Goal: Task Accomplishment & Management: Complete application form

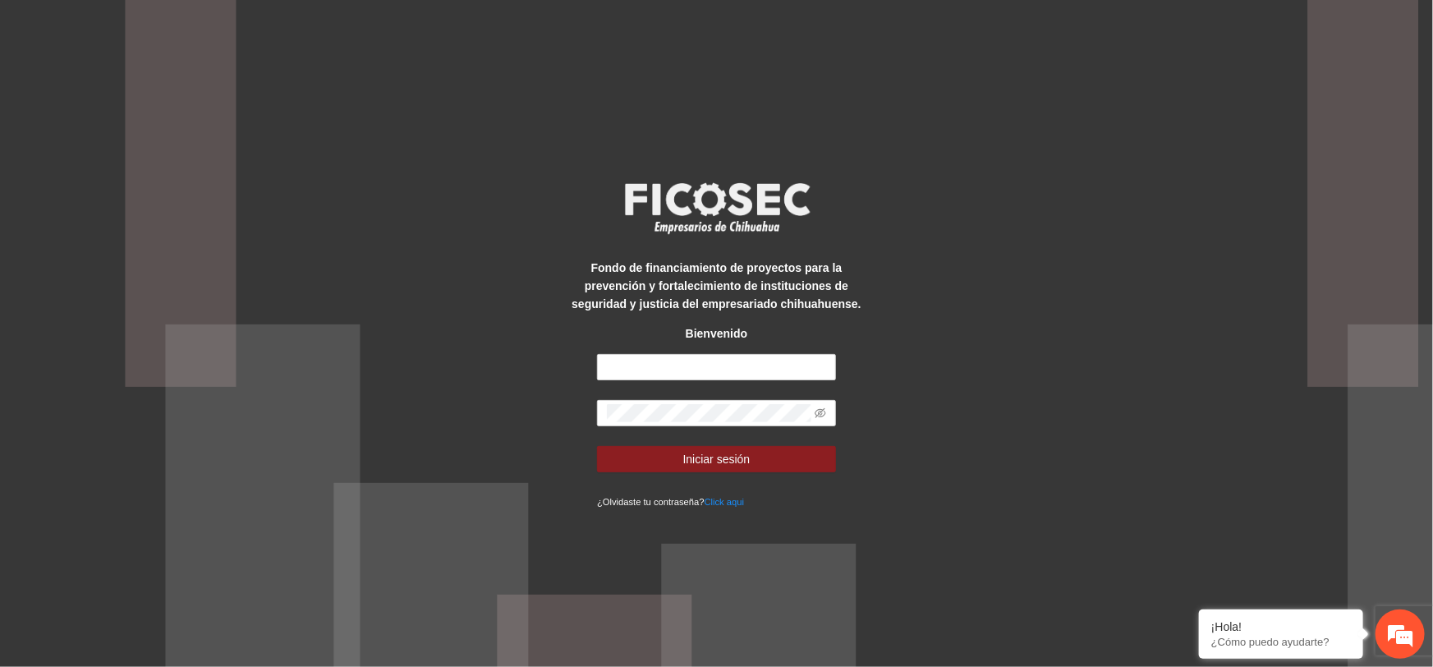
click at [725, 349] on div "Fondo de financiamiento de proyectos para la prevención y fortalecimiento de in…" at bounding box center [716, 333] width 299 height 353
click at [737, 360] on input "text" at bounding box center [716, 367] width 239 height 26
type input "**********"
click at [597, 446] on button "Iniciar sesión" at bounding box center [716, 459] width 239 height 26
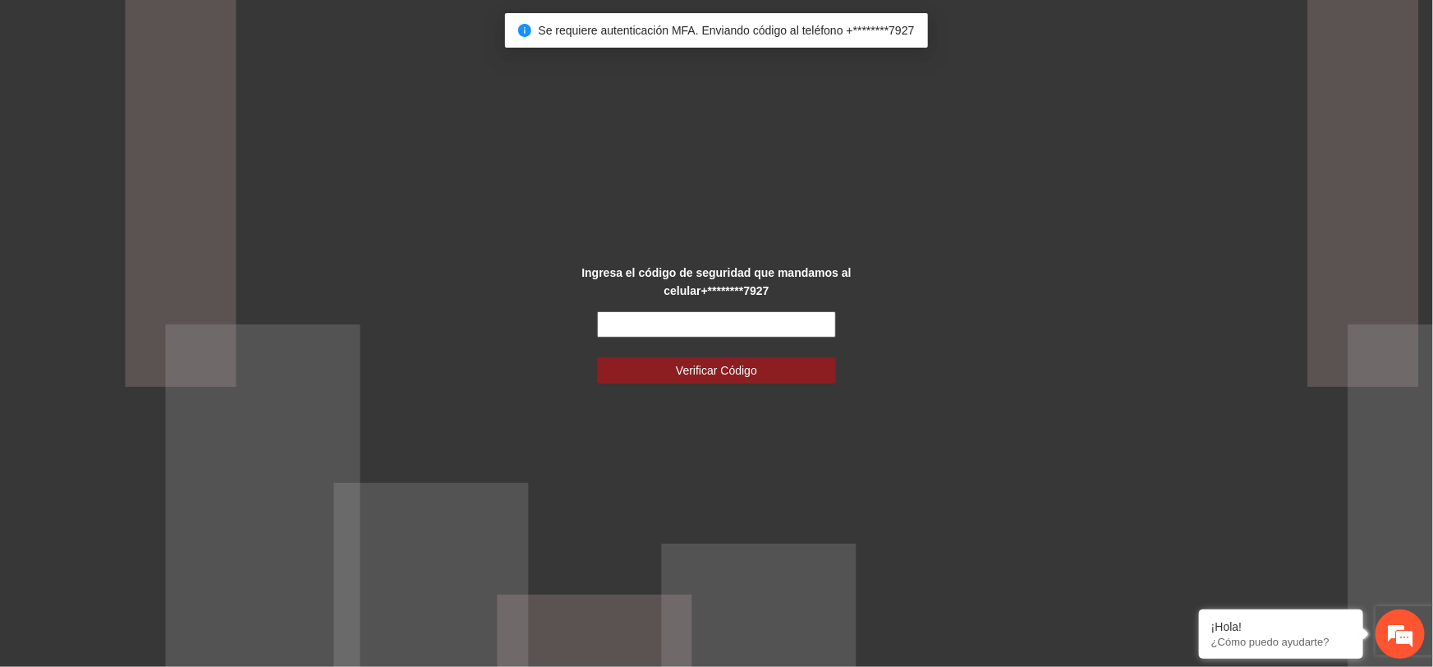
click at [776, 332] on input "text" at bounding box center [716, 324] width 239 height 26
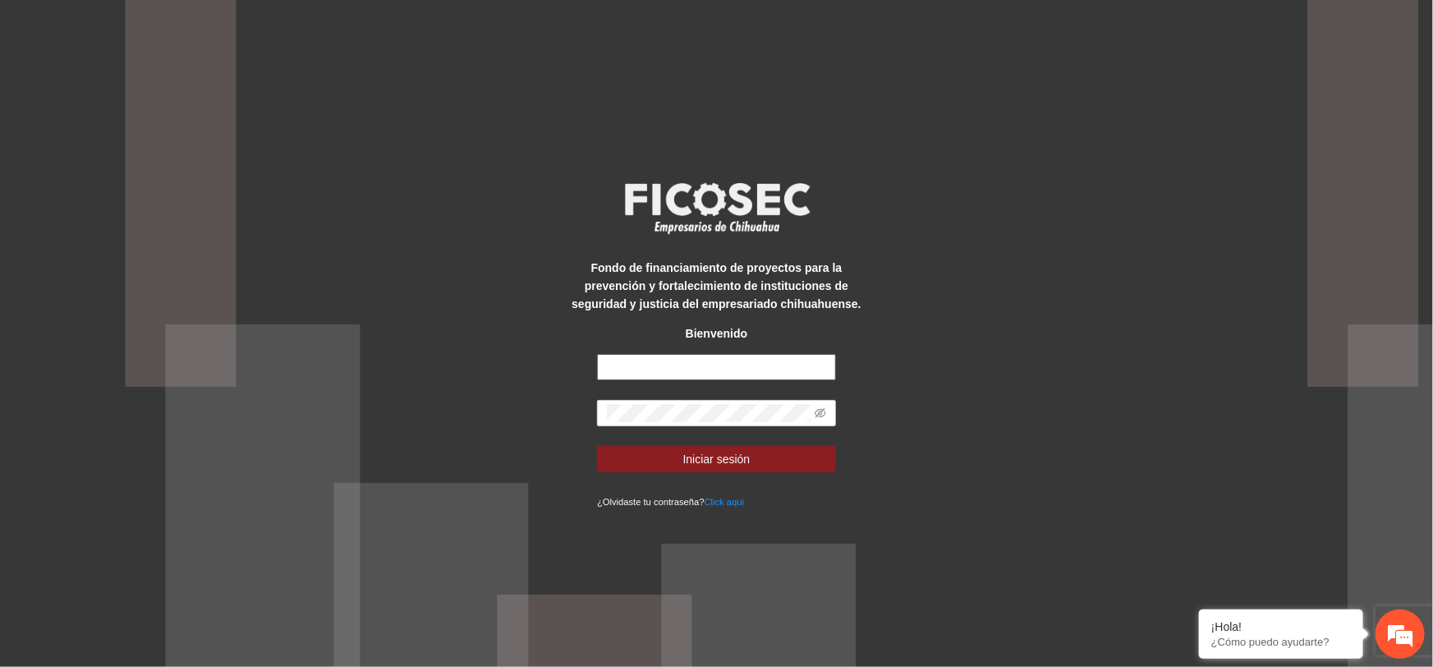
click at [700, 363] on input "text" at bounding box center [716, 367] width 239 height 26
type input "**********"
click at [722, 402] on span at bounding box center [716, 413] width 239 height 26
click at [597, 446] on button "Iniciar sesión" at bounding box center [716, 459] width 239 height 26
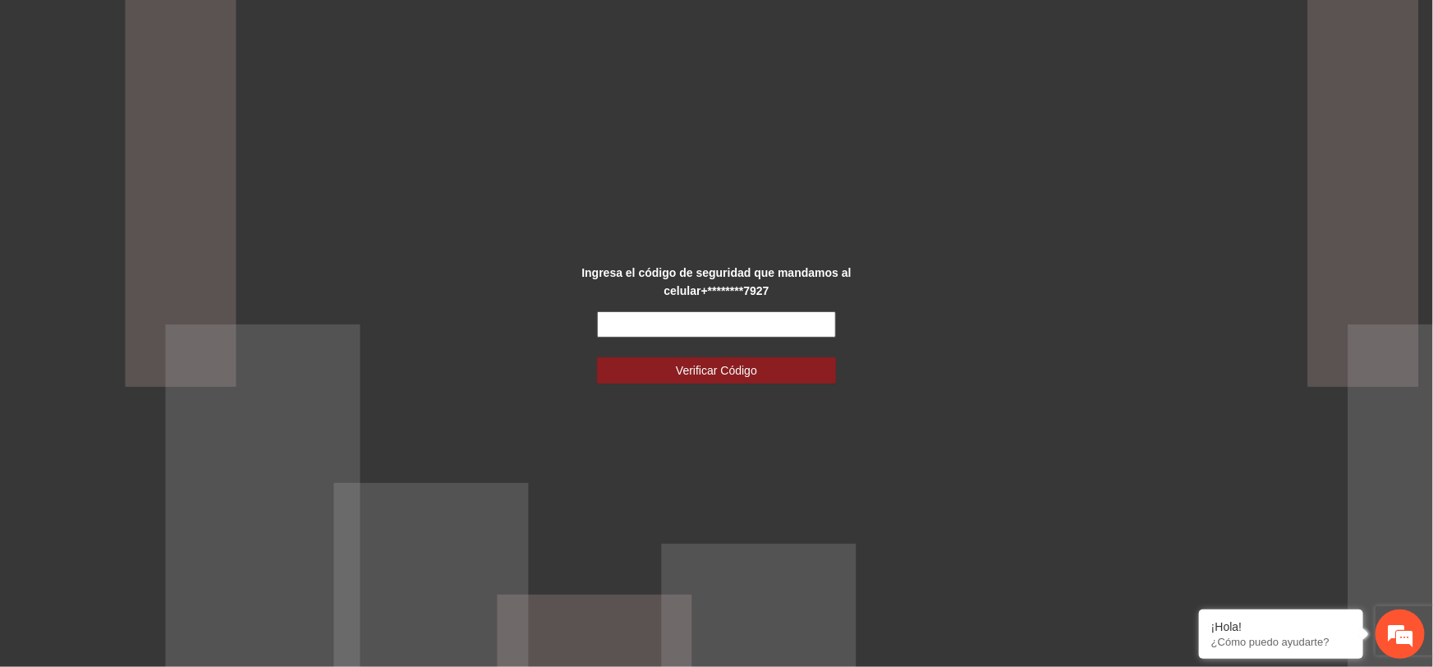
click at [709, 328] on input "text" at bounding box center [716, 324] width 239 height 26
type input "******"
click at [597, 357] on button "Verificar Código" at bounding box center [716, 370] width 239 height 26
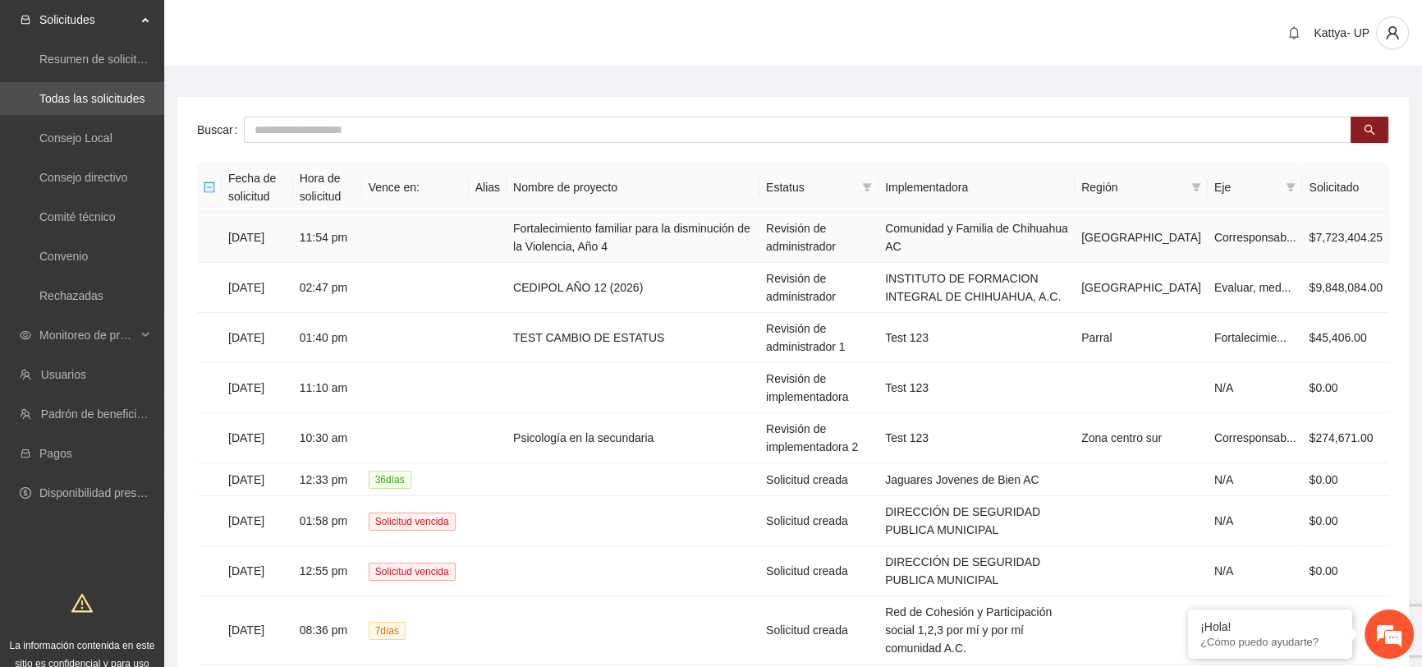
click at [406, 215] on td at bounding box center [415, 238] width 107 height 50
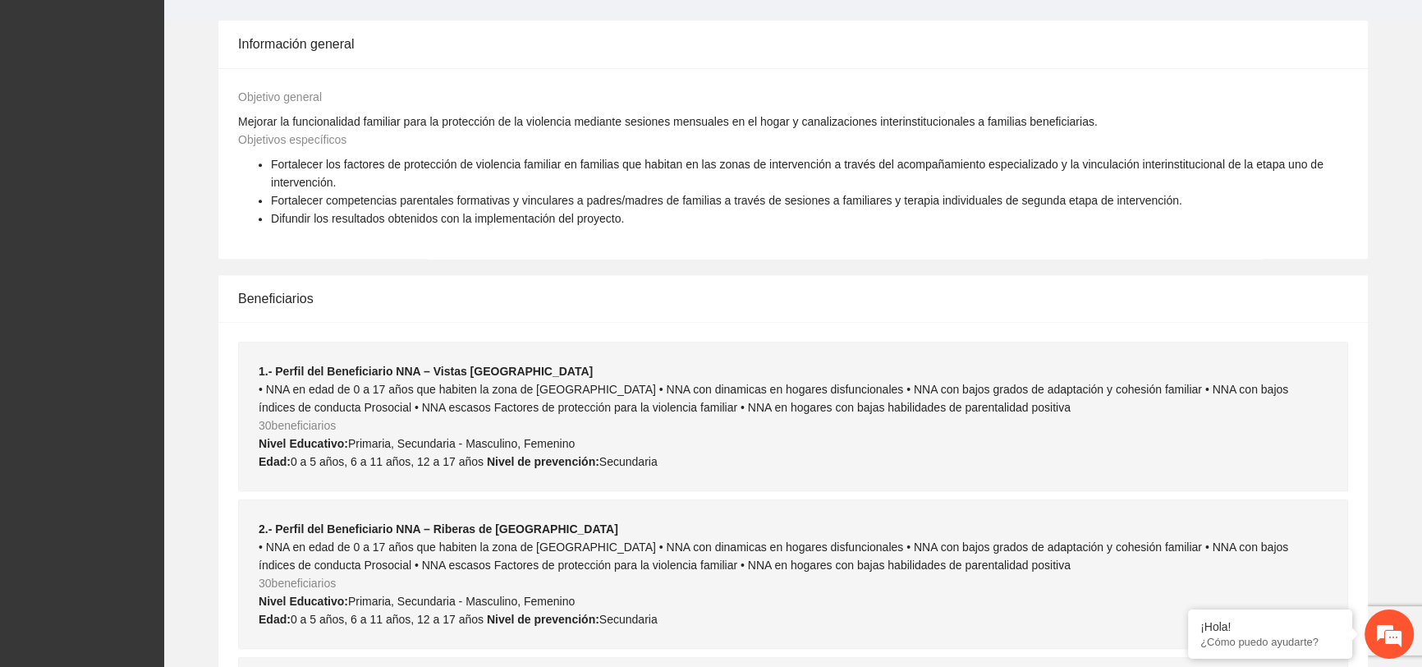
scroll to position [746, 0]
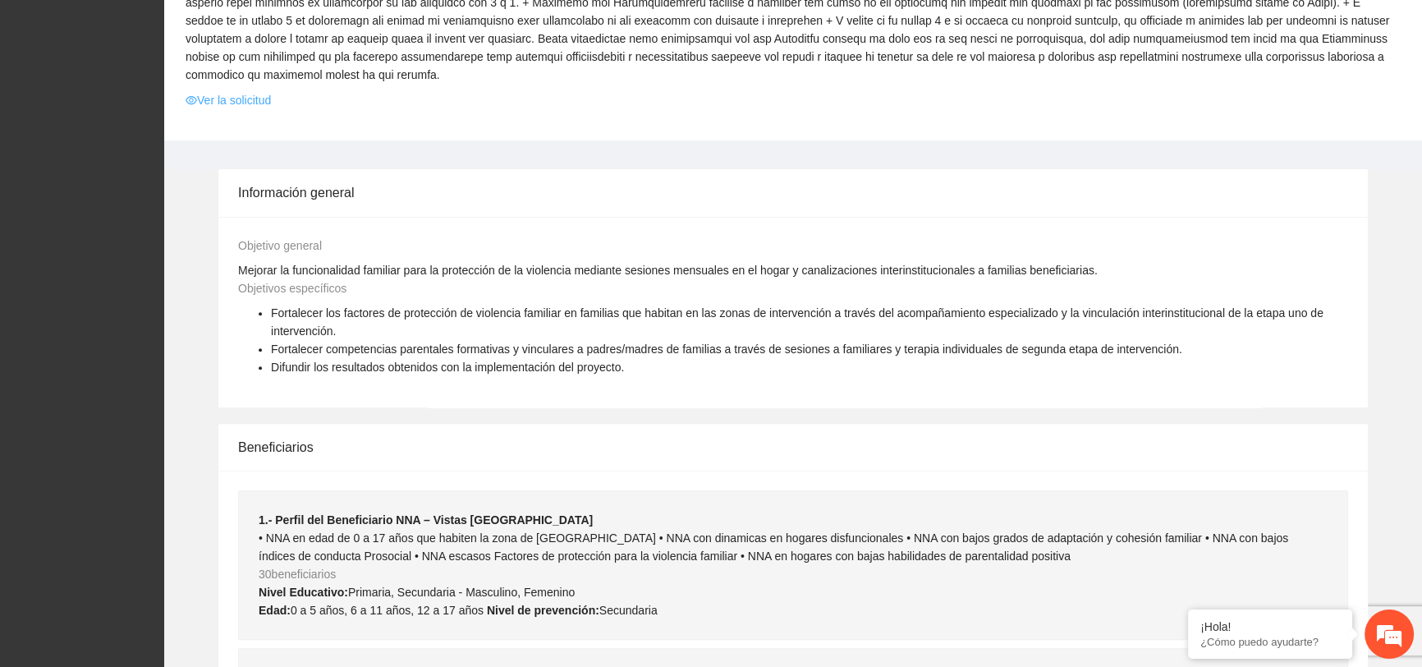
click at [242, 91] on link "Ver la solicitud" at bounding box center [228, 100] width 85 height 18
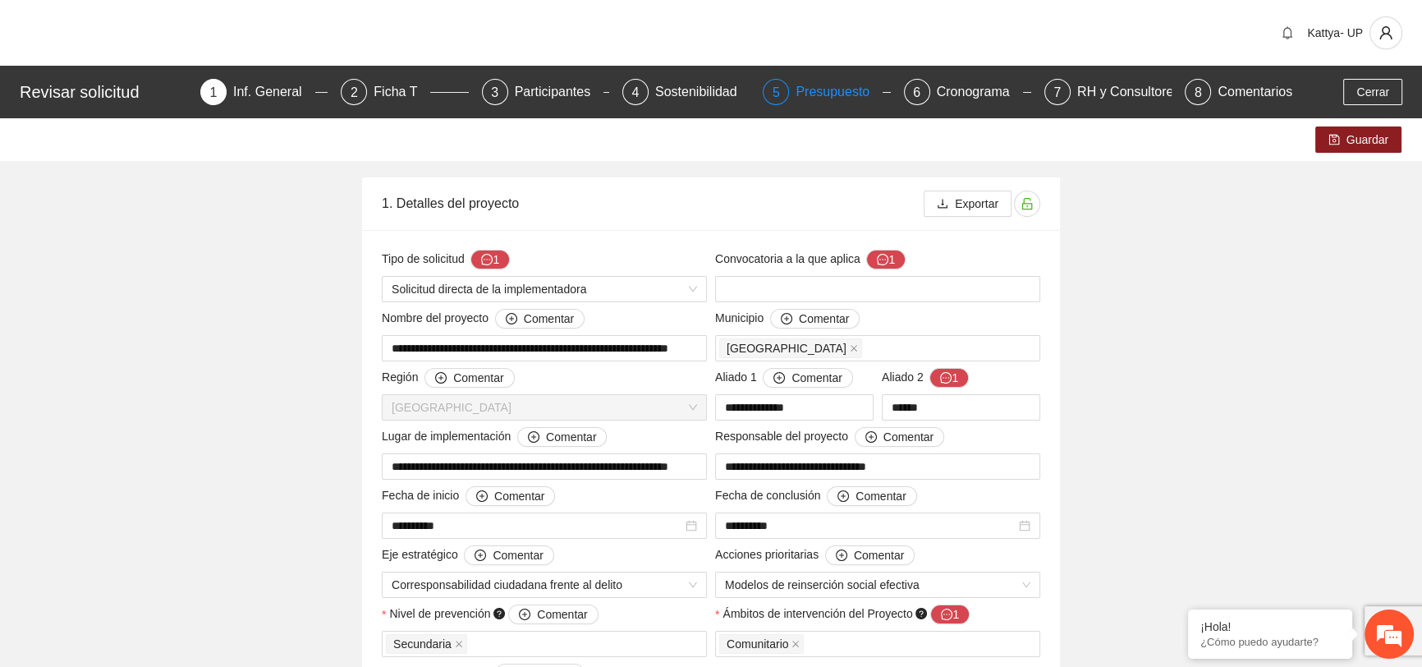
click at [851, 98] on div "Presupuesto" at bounding box center [839, 92] width 87 height 26
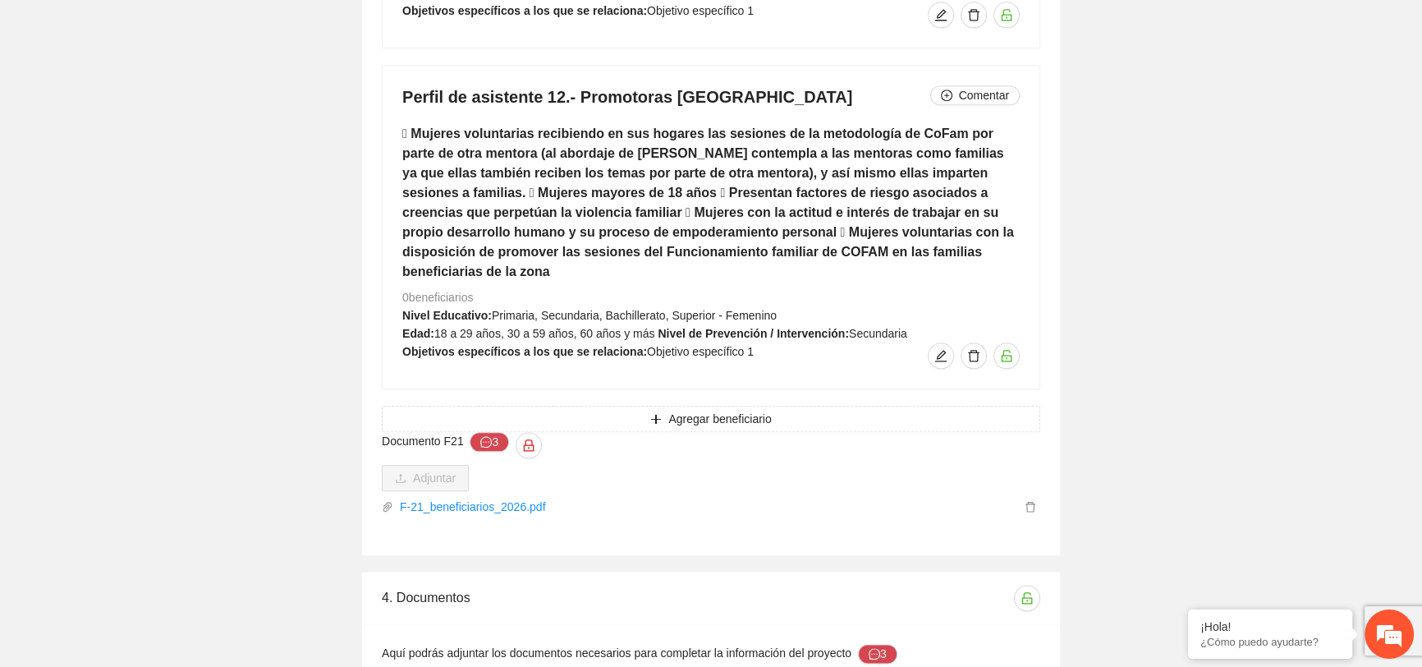
scroll to position [10418, 0]
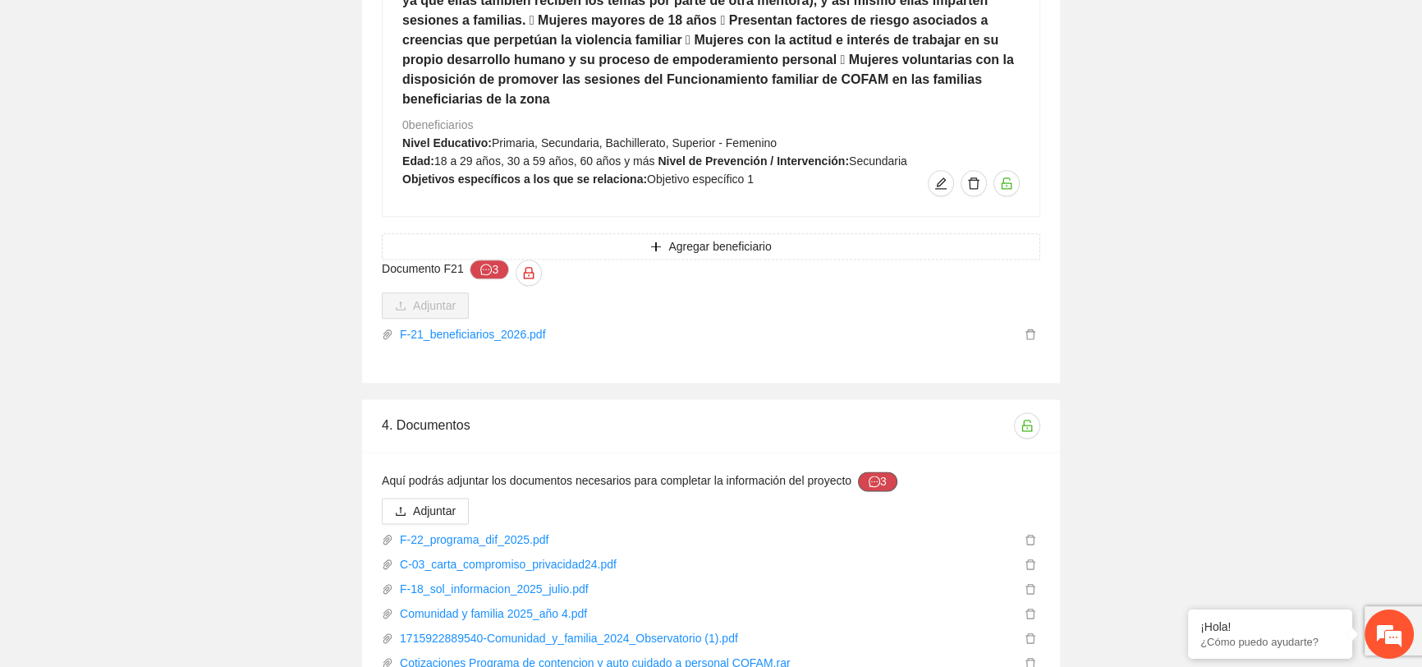
click at [876, 471] on button "3" at bounding box center [877, 481] width 39 height 20
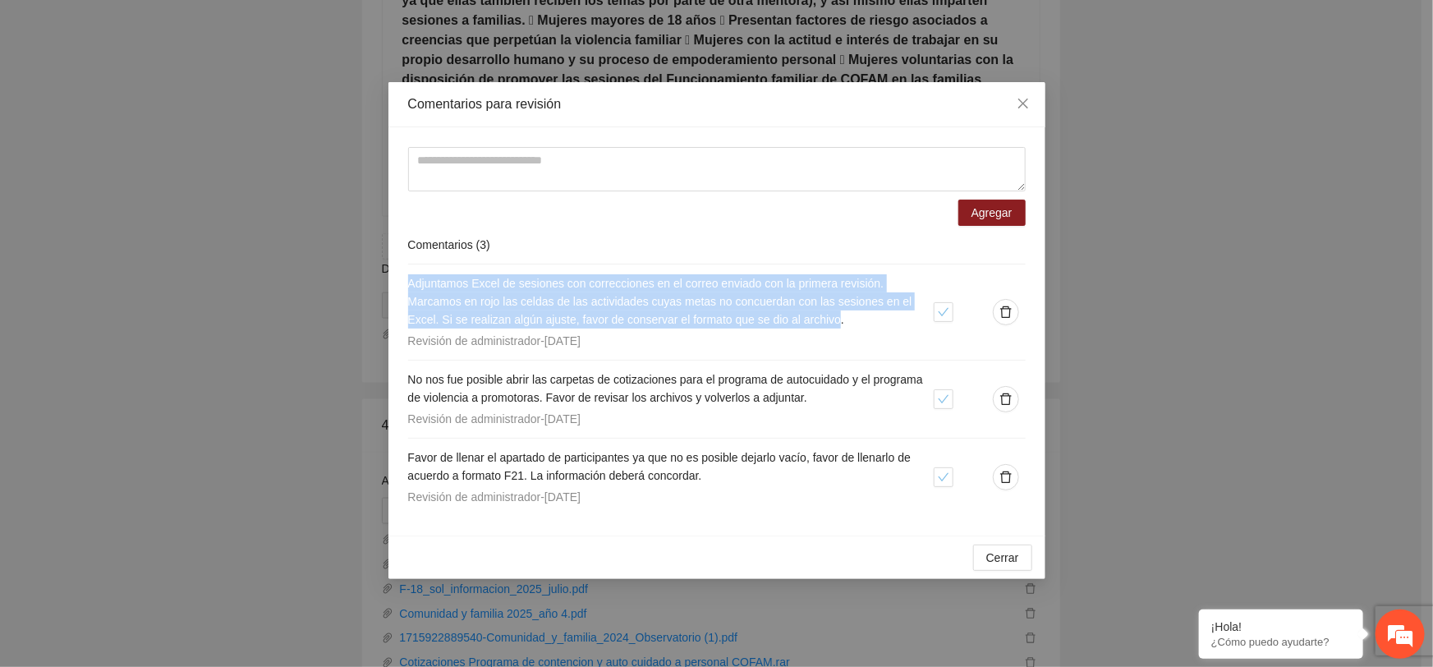
drag, startPoint x: 844, startPoint y: 324, endPoint x: 402, endPoint y: 279, distance: 444.9
click at [402, 279] on div "Agregar Comentarios ( 3 ) Adjuntamos Excel de sesiones con correcciones en el c…" at bounding box center [716, 331] width 657 height 408
copy span "Adjuntamos Excel de sesiones con correcciones en el correo enviado con la prime…"
click at [630, 297] on span "Adjuntamos Excel de sesiones con correcciones en el correo enviado con la prime…" at bounding box center [660, 301] width 504 height 49
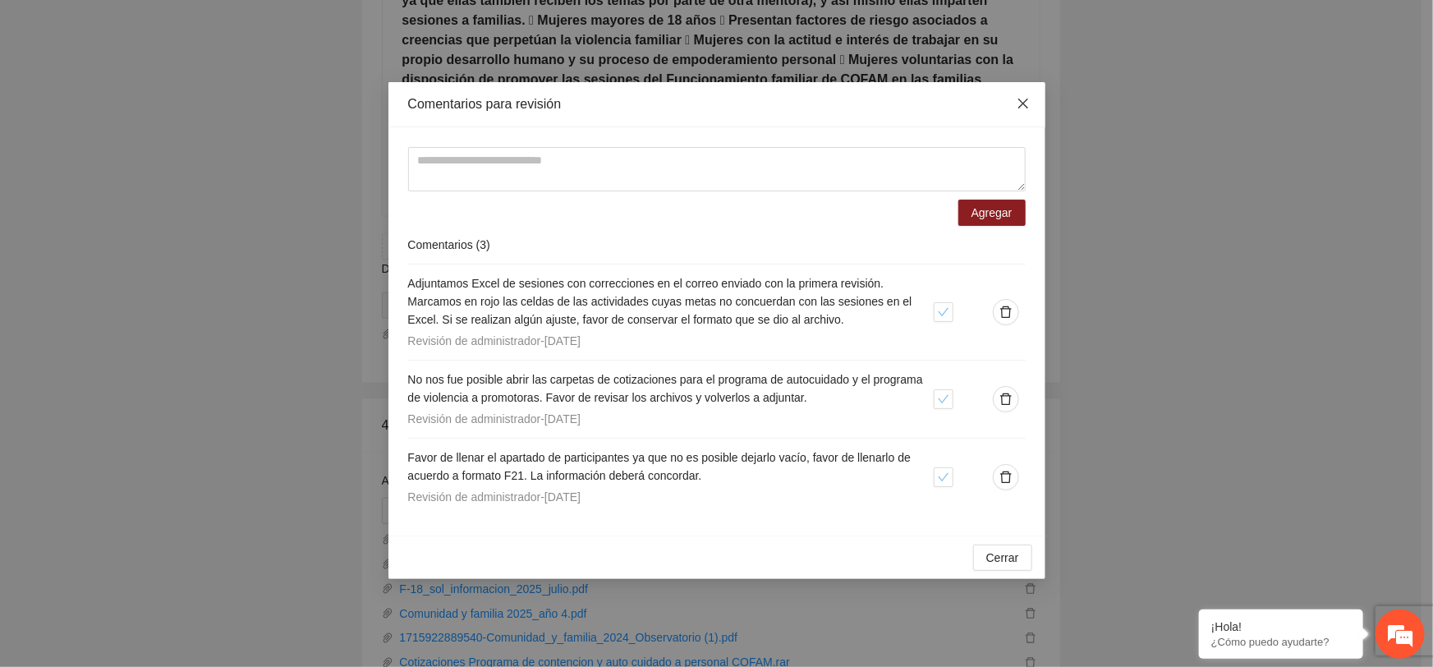
click at [1020, 108] on icon "close" at bounding box center [1023, 103] width 13 height 13
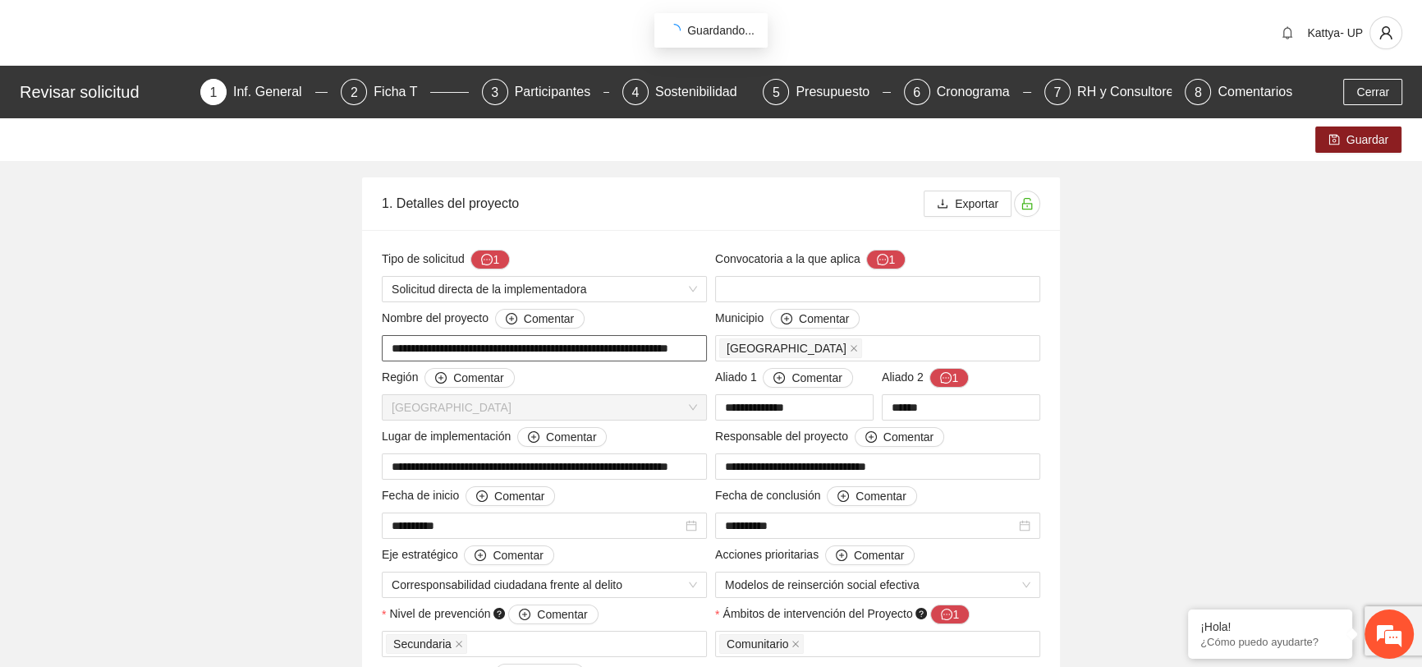
scroll to position [0, 28]
drag, startPoint x: 383, startPoint y: 347, endPoint x: 700, endPoint y: 357, distance: 317.1
click at [700, 357] on input "**********" at bounding box center [544, 348] width 325 height 26
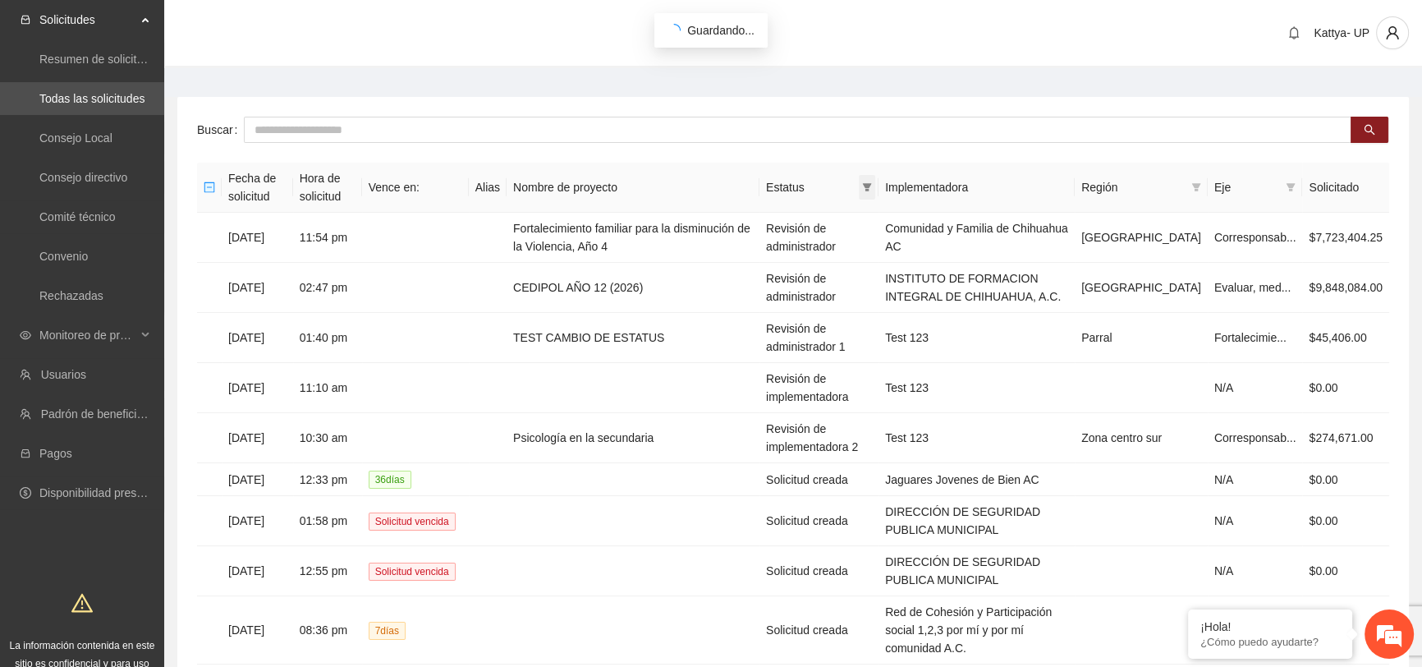
click at [872, 186] on icon "filter" at bounding box center [867, 187] width 10 height 10
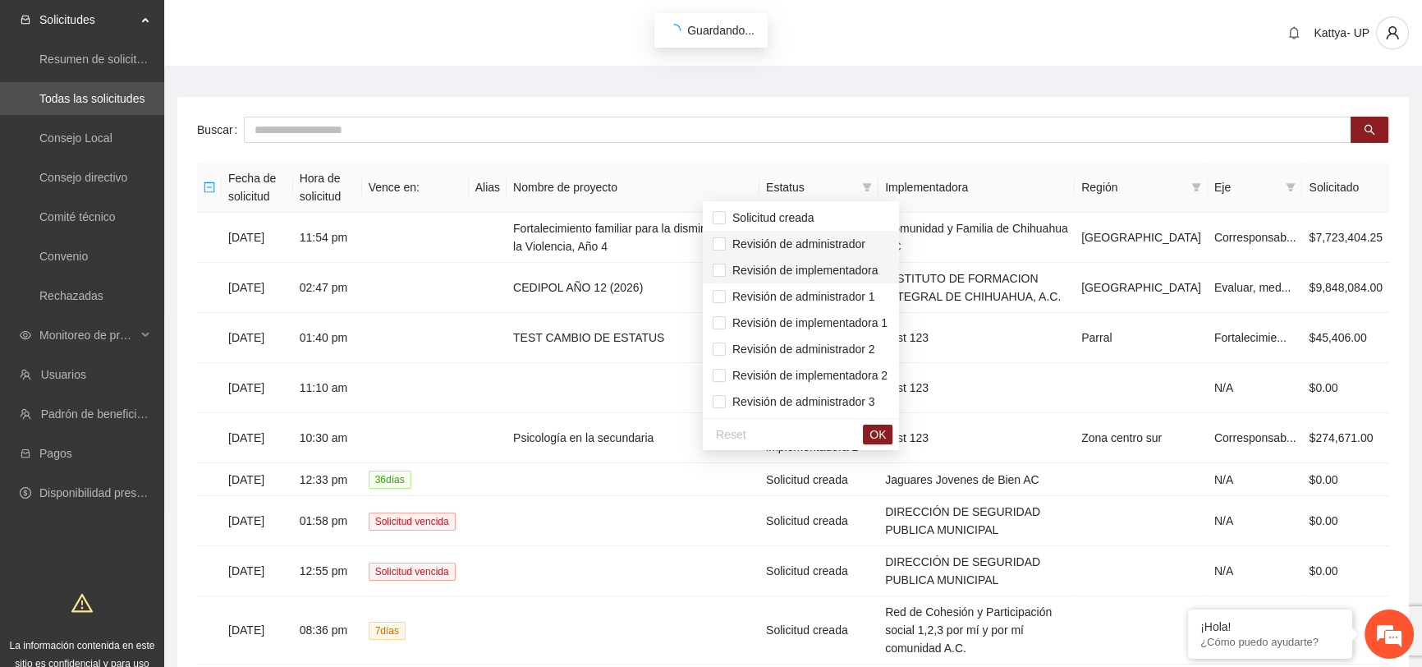
click at [879, 250] on span "Revisión de administrador" at bounding box center [801, 244] width 177 height 18
click at [886, 430] on span "OK" at bounding box center [878, 434] width 16 height 18
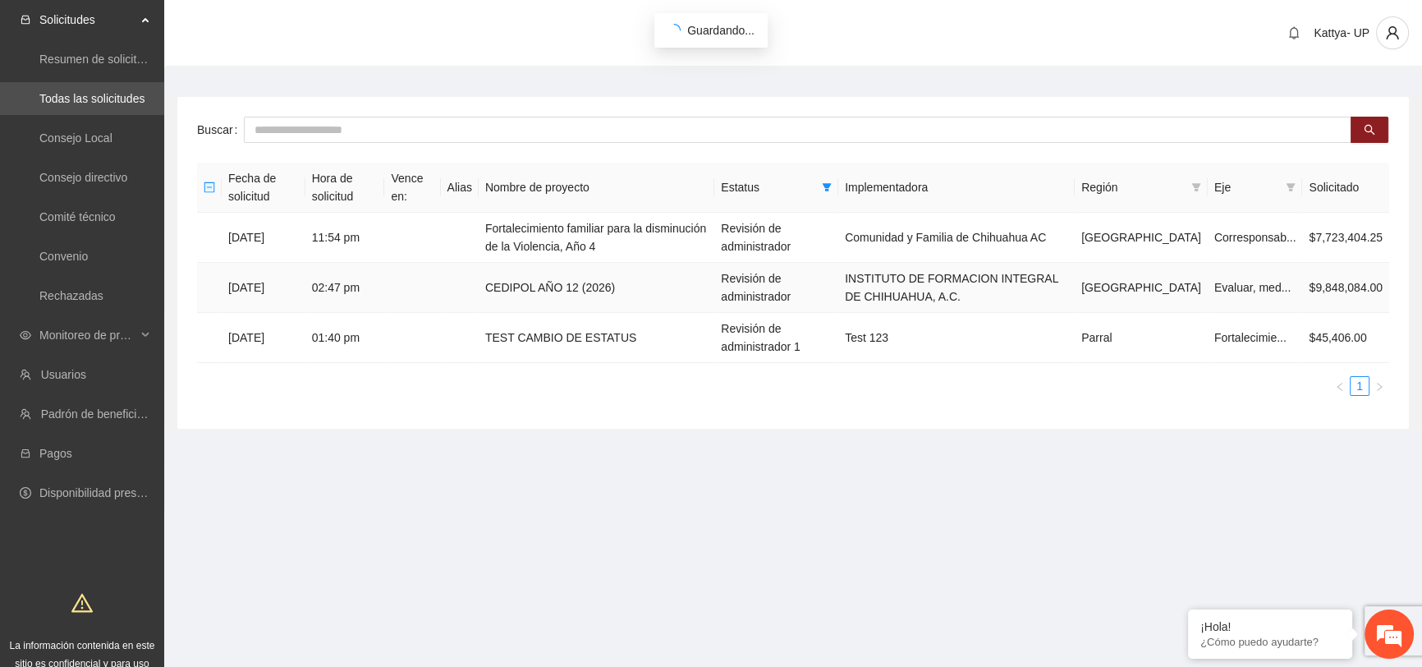
click at [577, 295] on td "CEDIPOL AÑO 12 (2026)" at bounding box center [597, 288] width 236 height 50
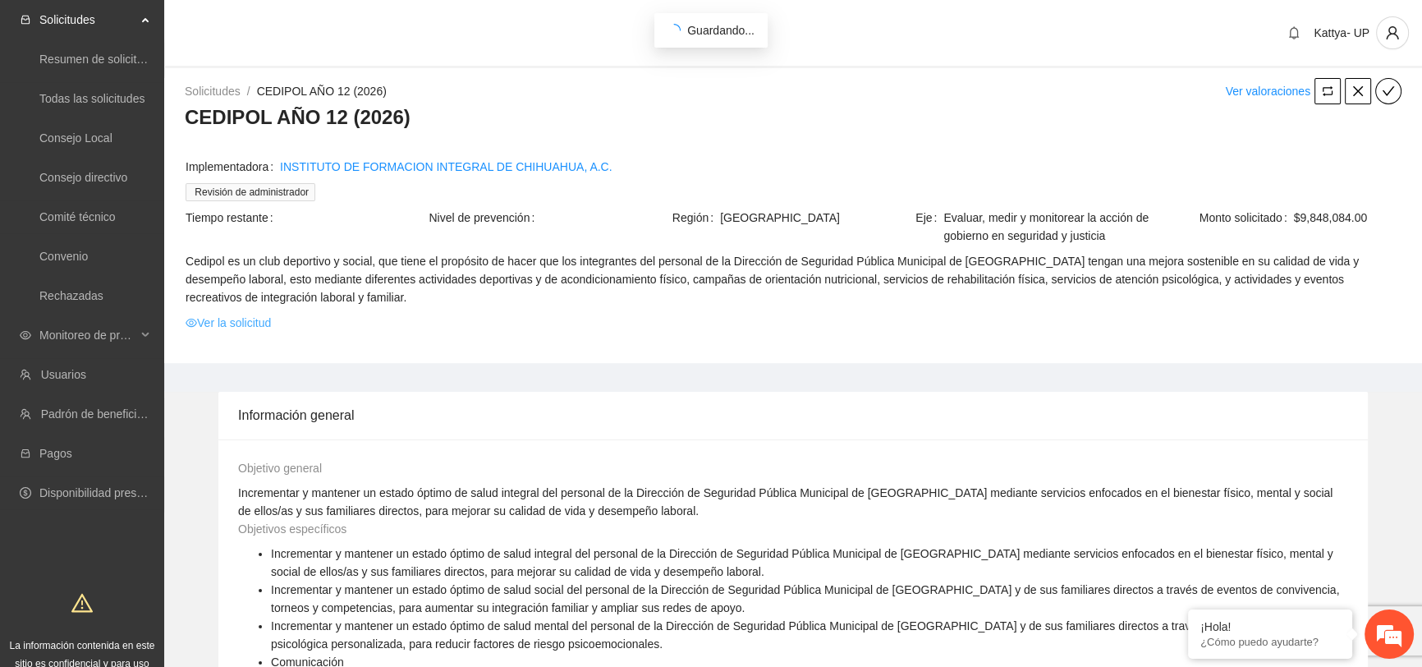
click at [234, 320] on link "Ver la solicitud" at bounding box center [228, 323] width 85 height 18
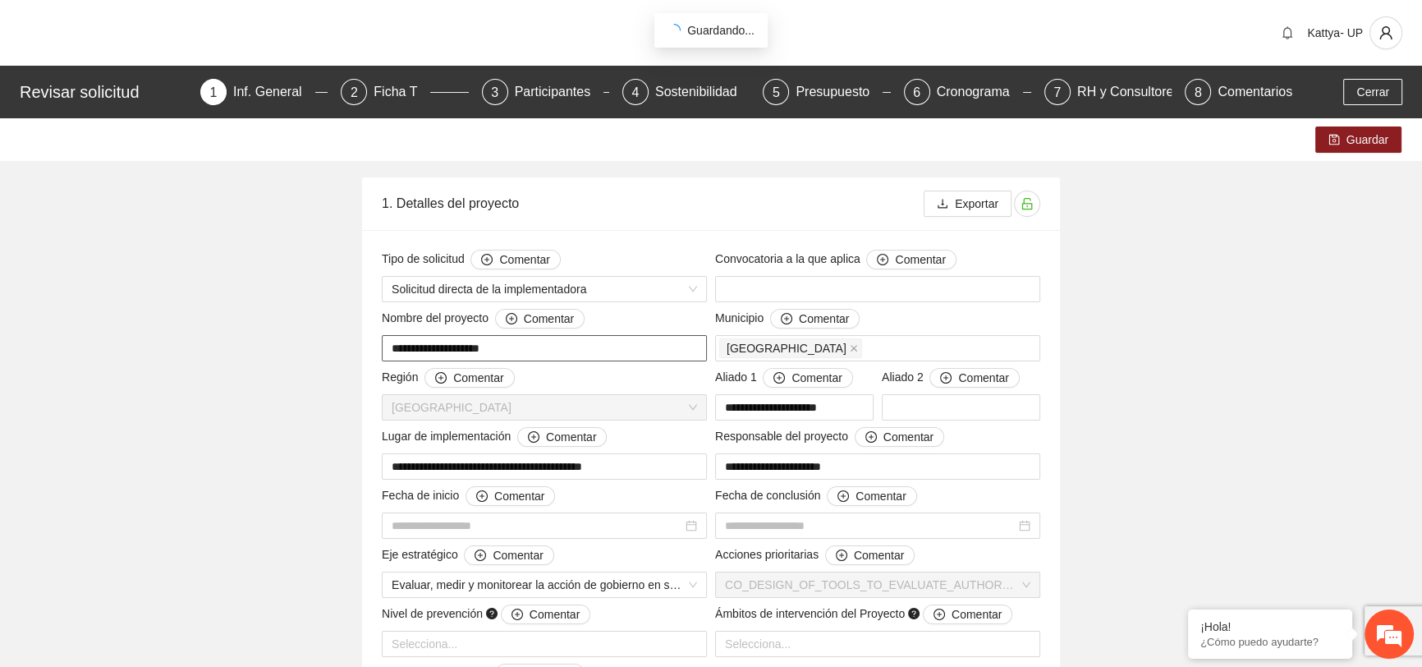
type input "**********"
drag, startPoint x: 385, startPoint y: 347, endPoint x: 604, endPoint y: 358, distance: 218.7
click at [604, 358] on input "**********" at bounding box center [544, 348] width 325 height 26
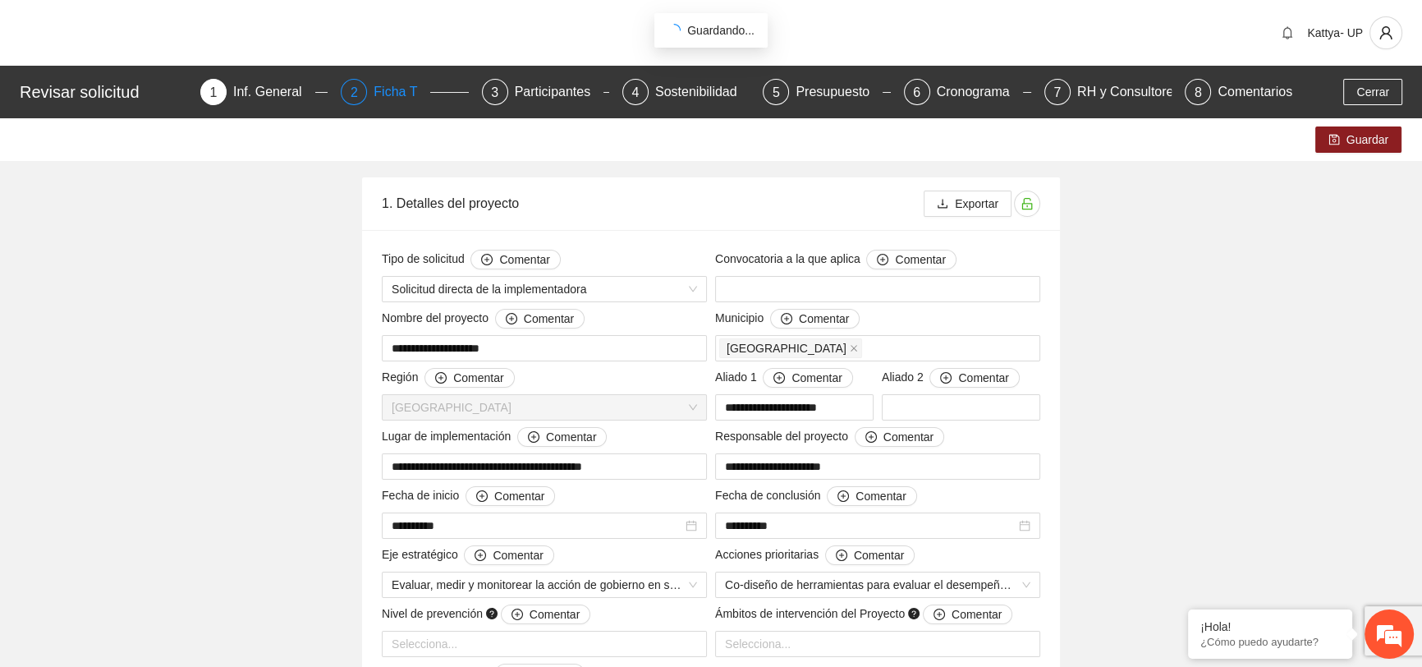
click at [410, 87] on div "Ficha T" at bounding box center [402, 92] width 57 height 26
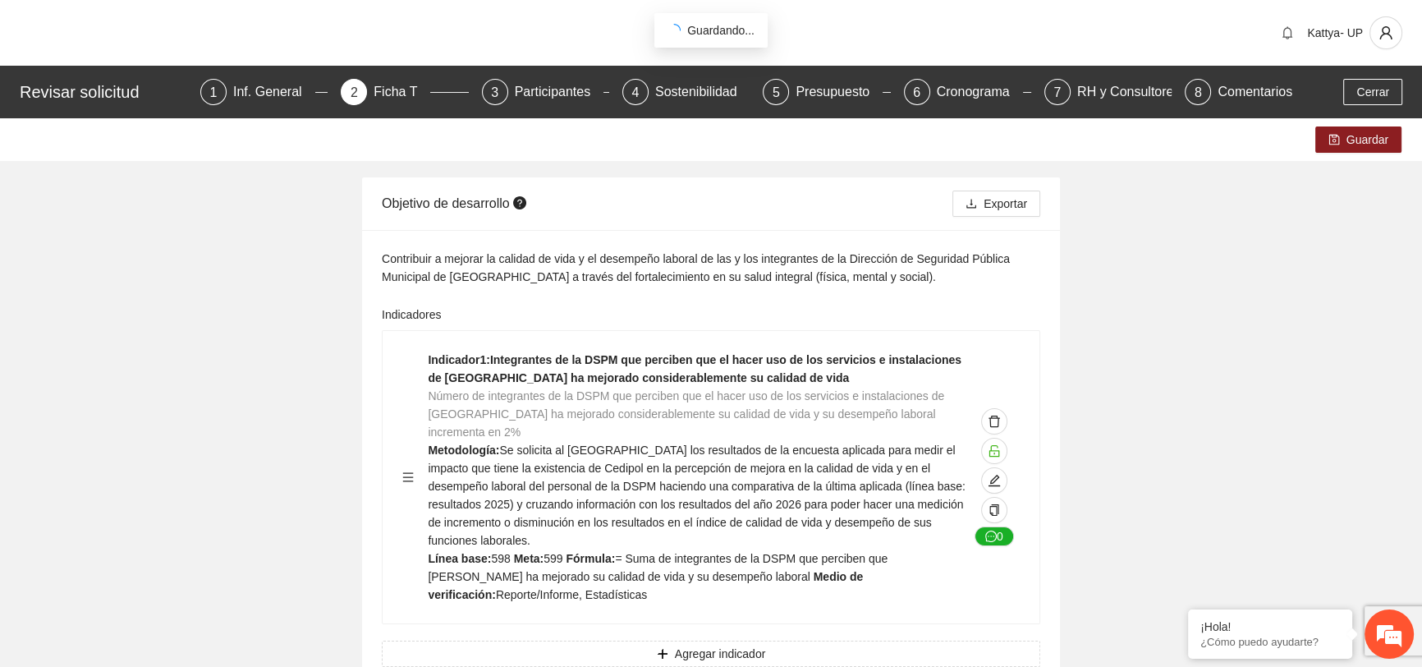
click at [1077, 91] on div "RH y Consultores" at bounding box center [1135, 92] width 116 height 26
click at [800, 100] on div "Presupuesto" at bounding box center [839, 92] width 87 height 26
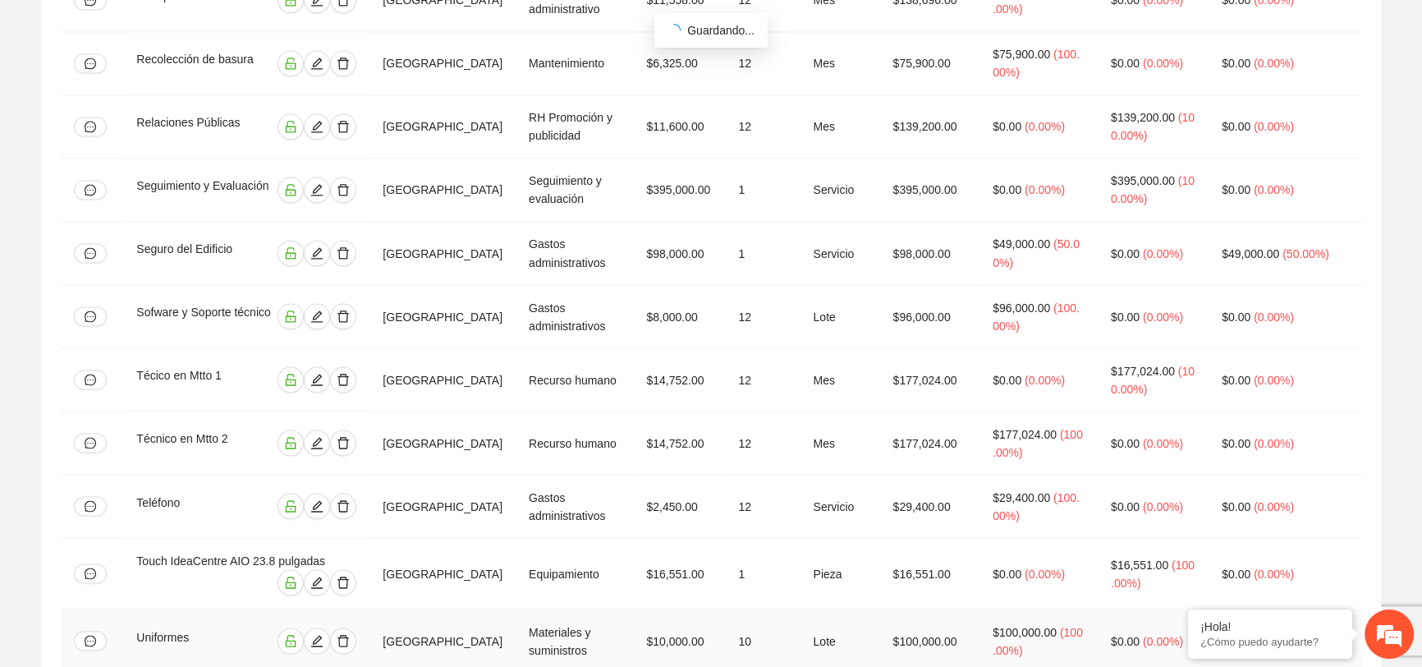
scroll to position [3620, 0]
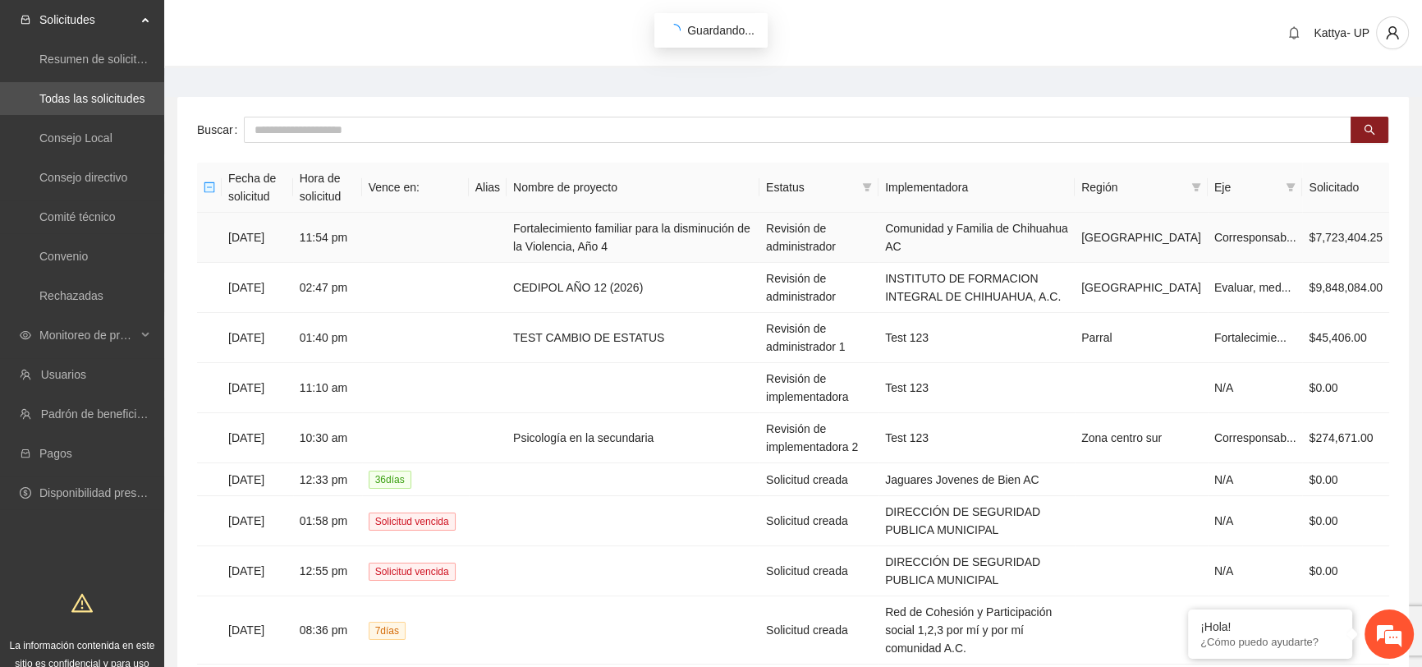
click at [585, 235] on td "Fortalecimiento familiar para la disminución de la Violencia, Año 4" at bounding box center [633, 238] width 253 height 50
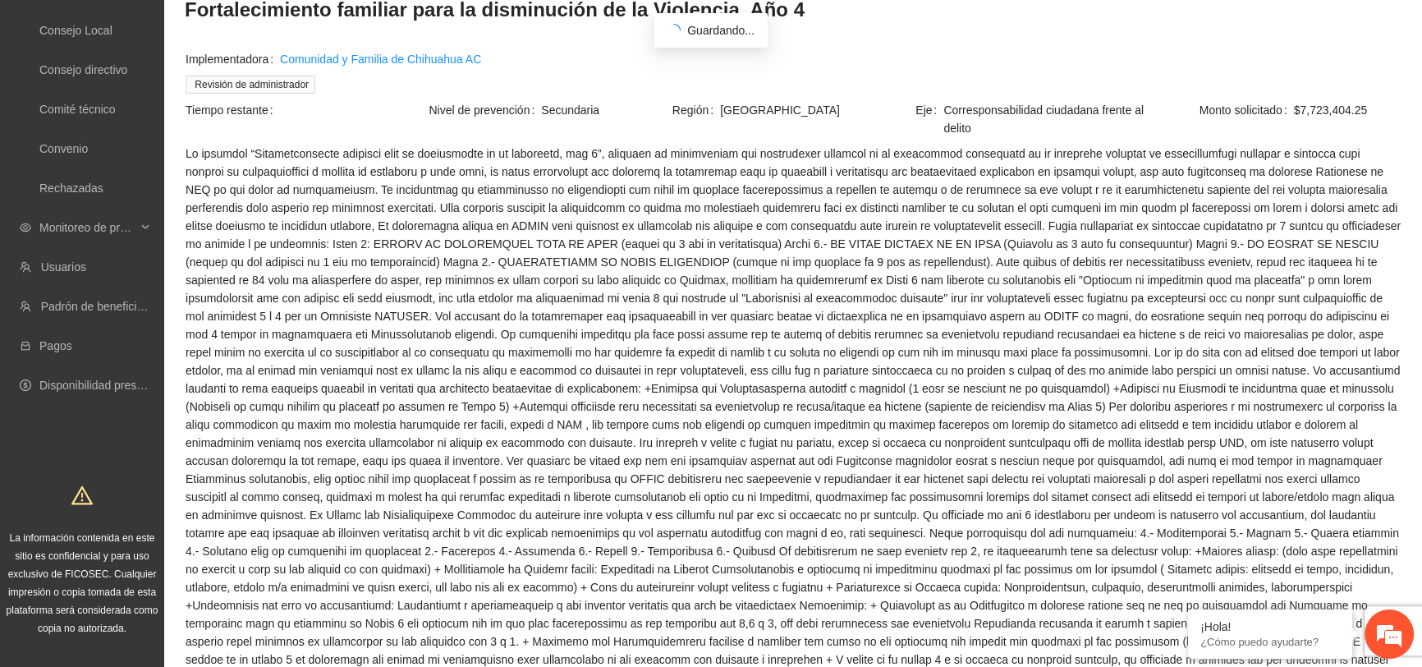
scroll to position [373, 0]
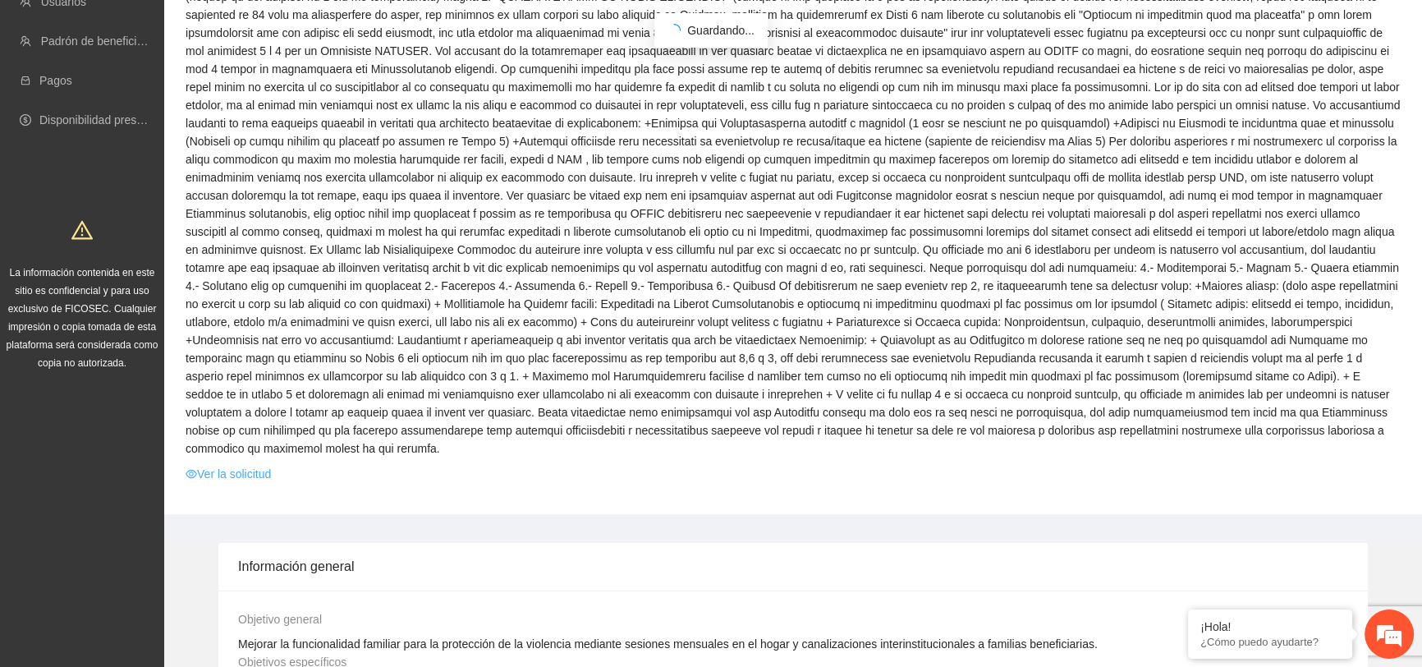
click at [262, 465] on link "Ver la solicitud" at bounding box center [228, 474] width 85 height 18
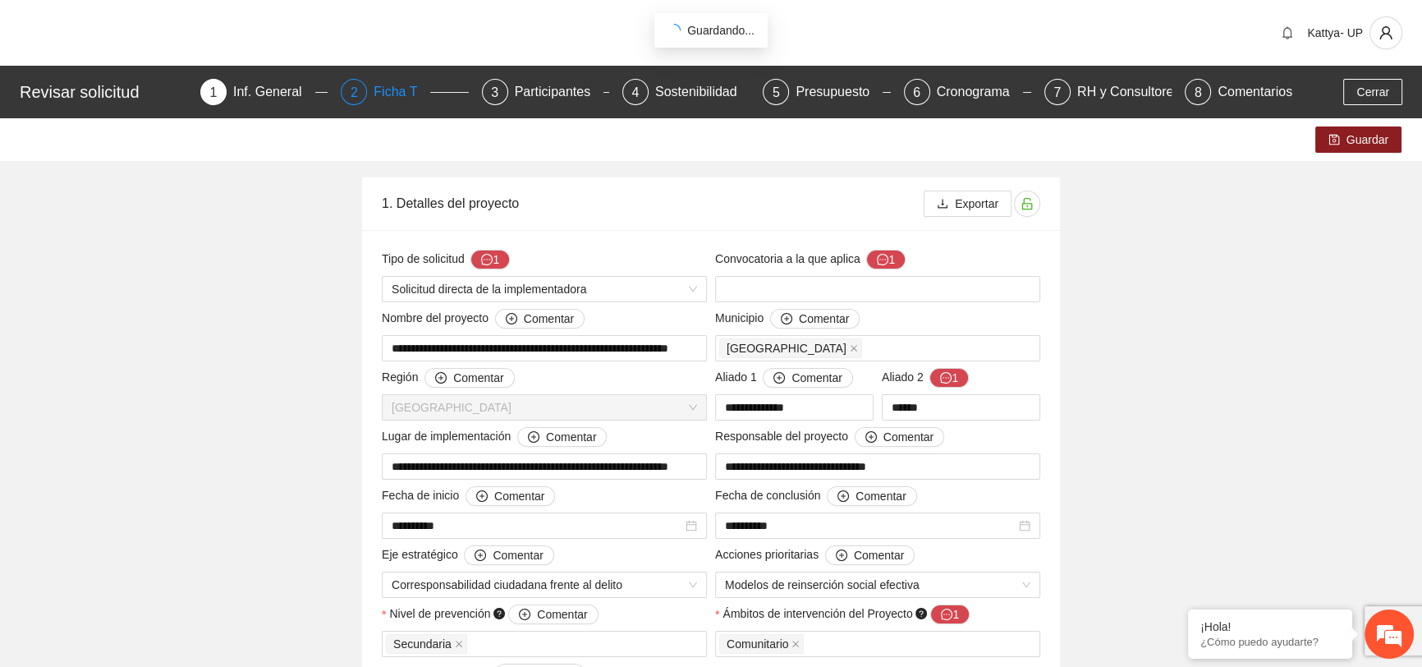
click at [397, 87] on div "Ficha T" at bounding box center [402, 92] width 57 height 26
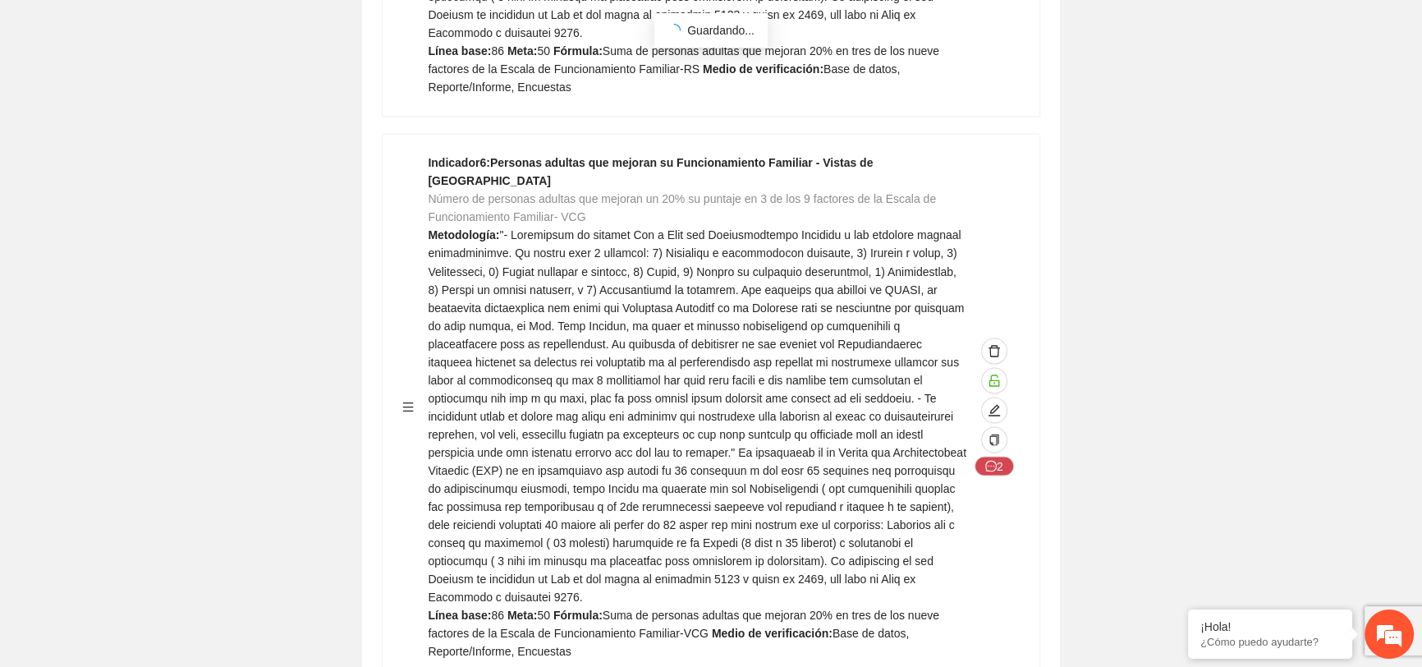
scroll to position [3673, 0]
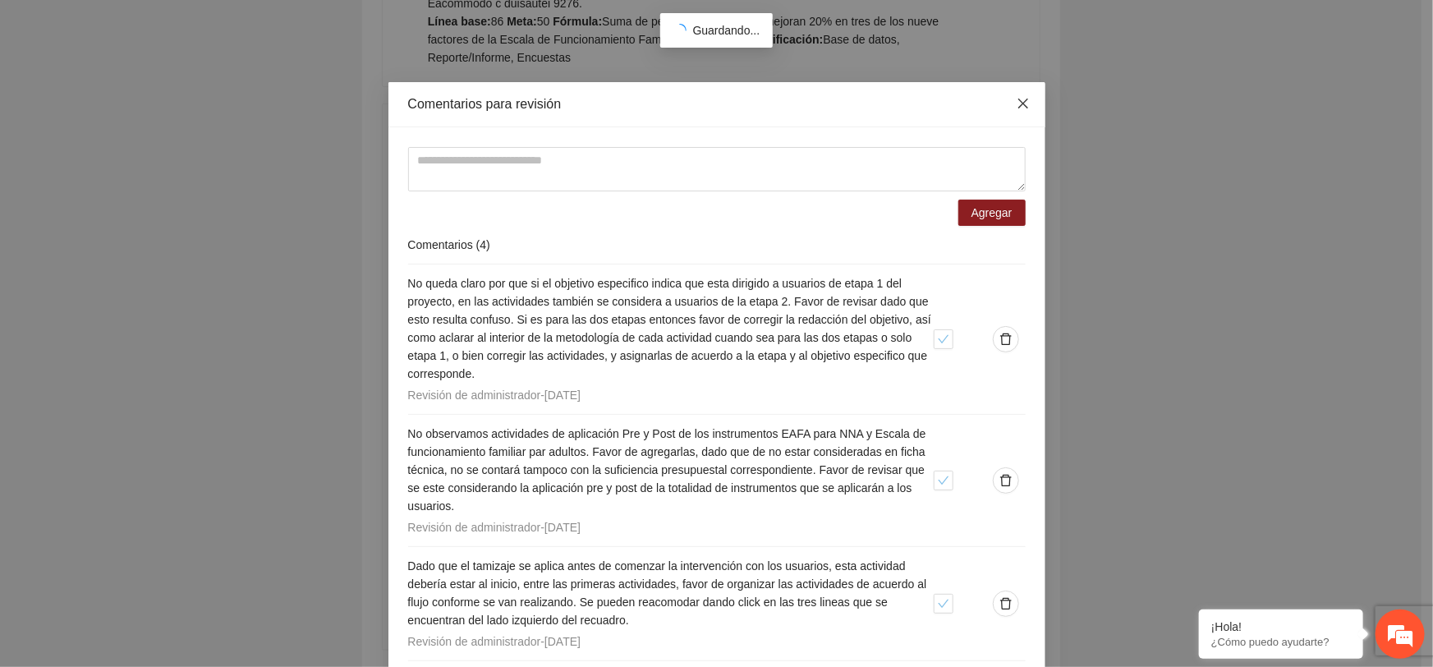
click at [1025, 99] on span "Close" at bounding box center [1023, 104] width 44 height 44
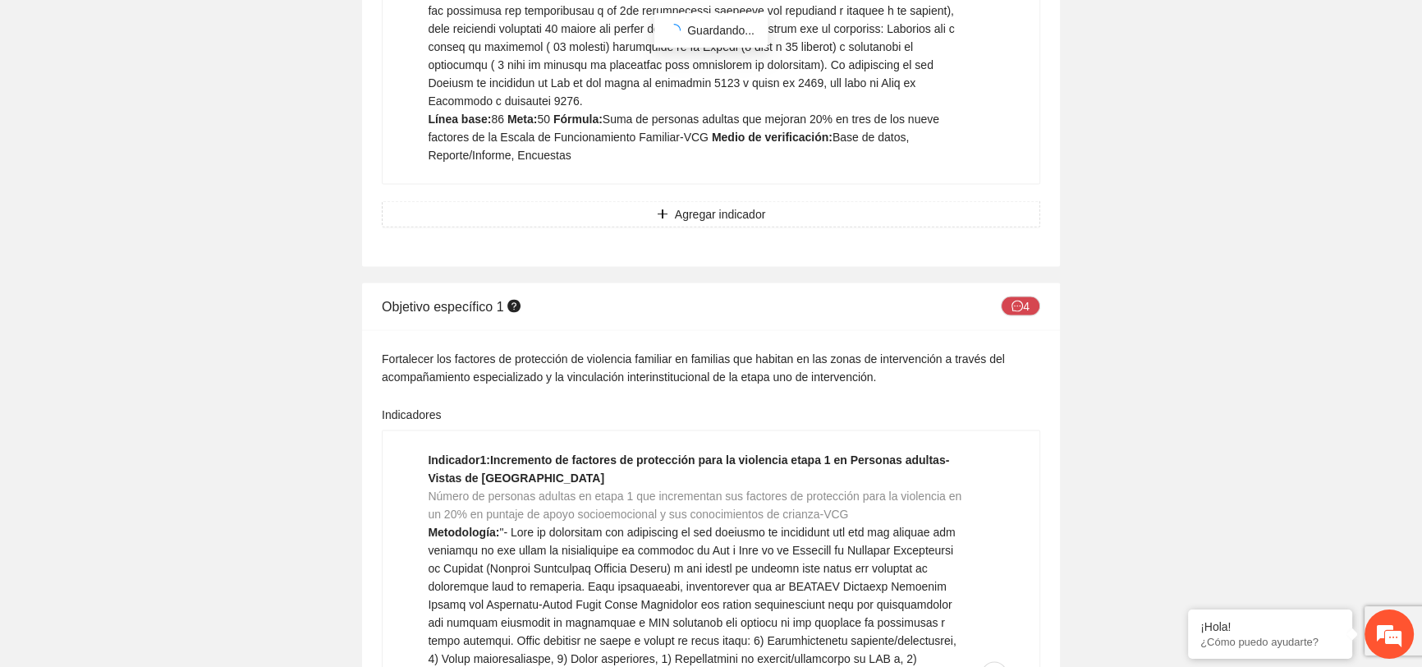
scroll to position [4227, 0]
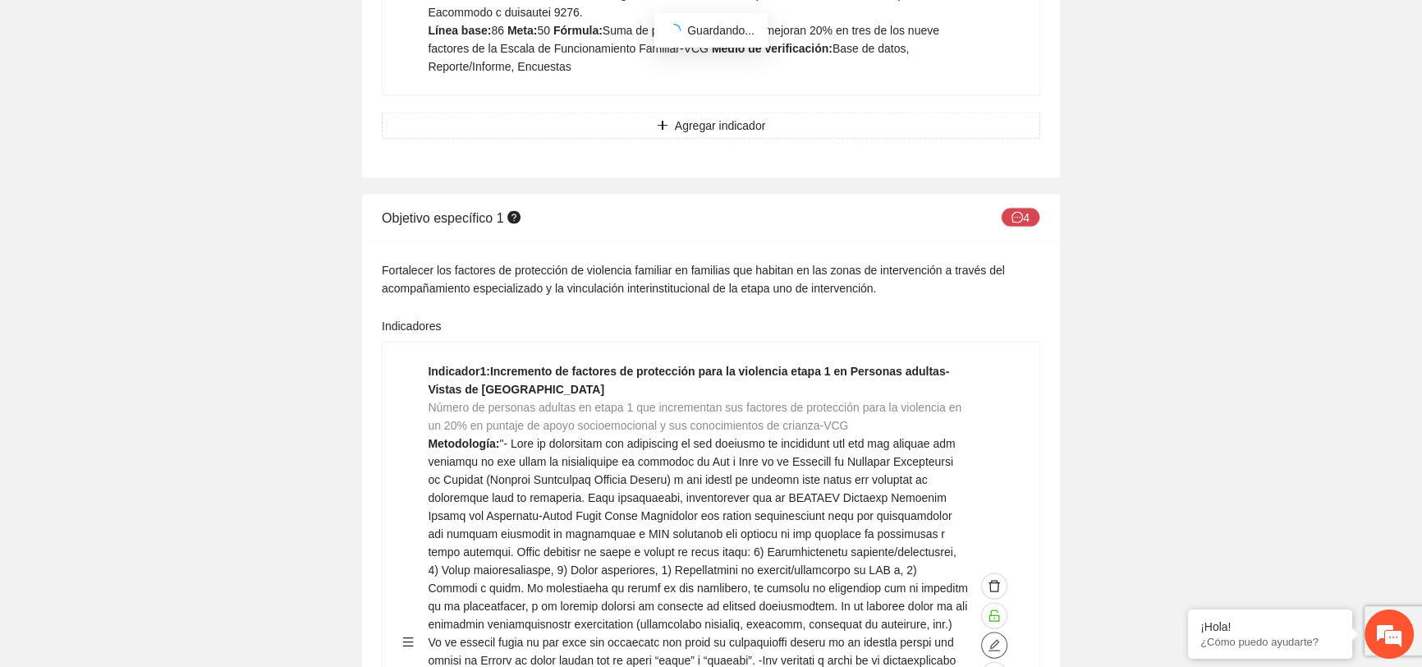
click at [989, 639] on icon "edit" at bounding box center [994, 645] width 13 height 13
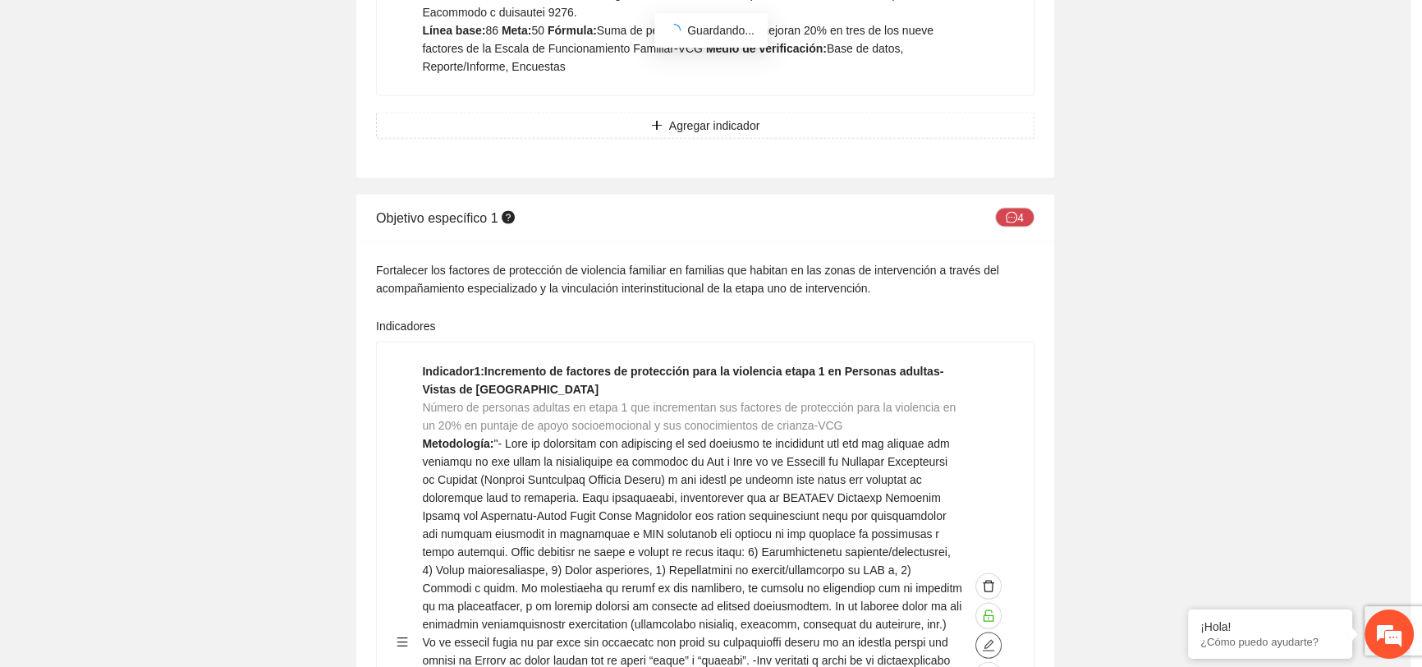
type textarea "**"
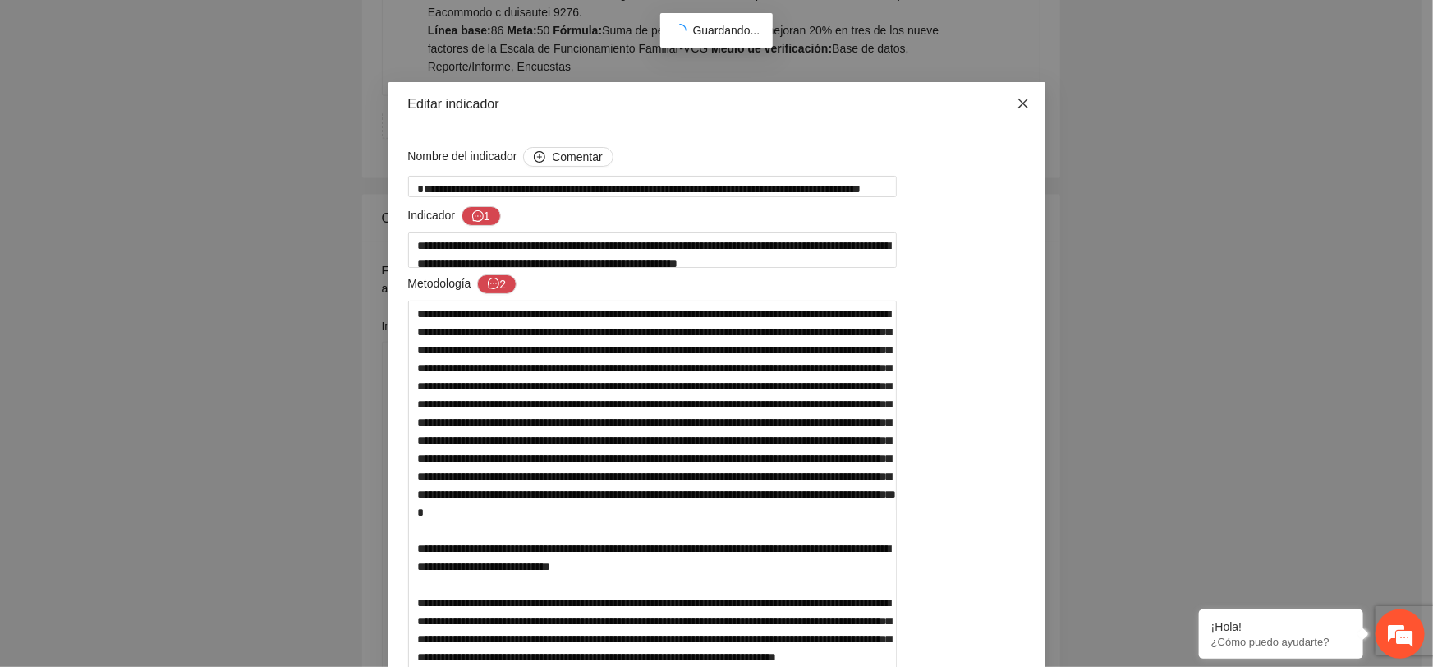
click at [1026, 111] on span "Close" at bounding box center [1023, 104] width 44 height 44
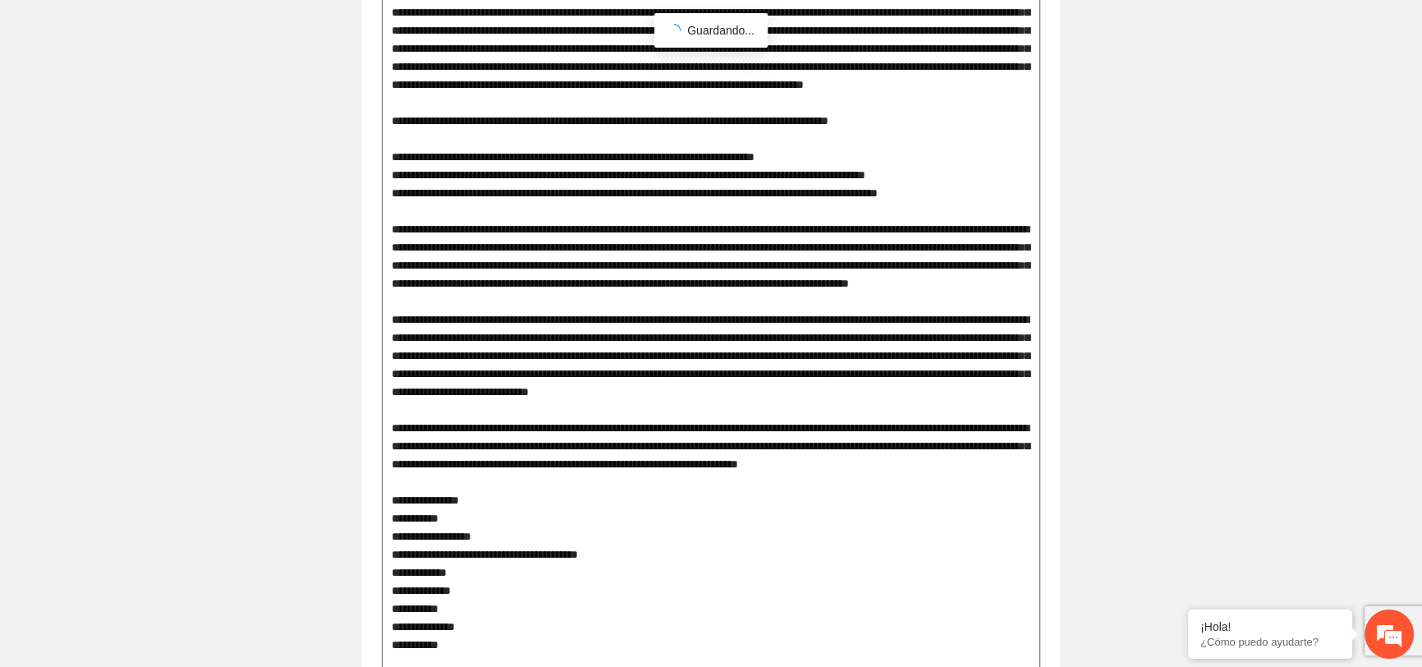
scroll to position [1343, 0]
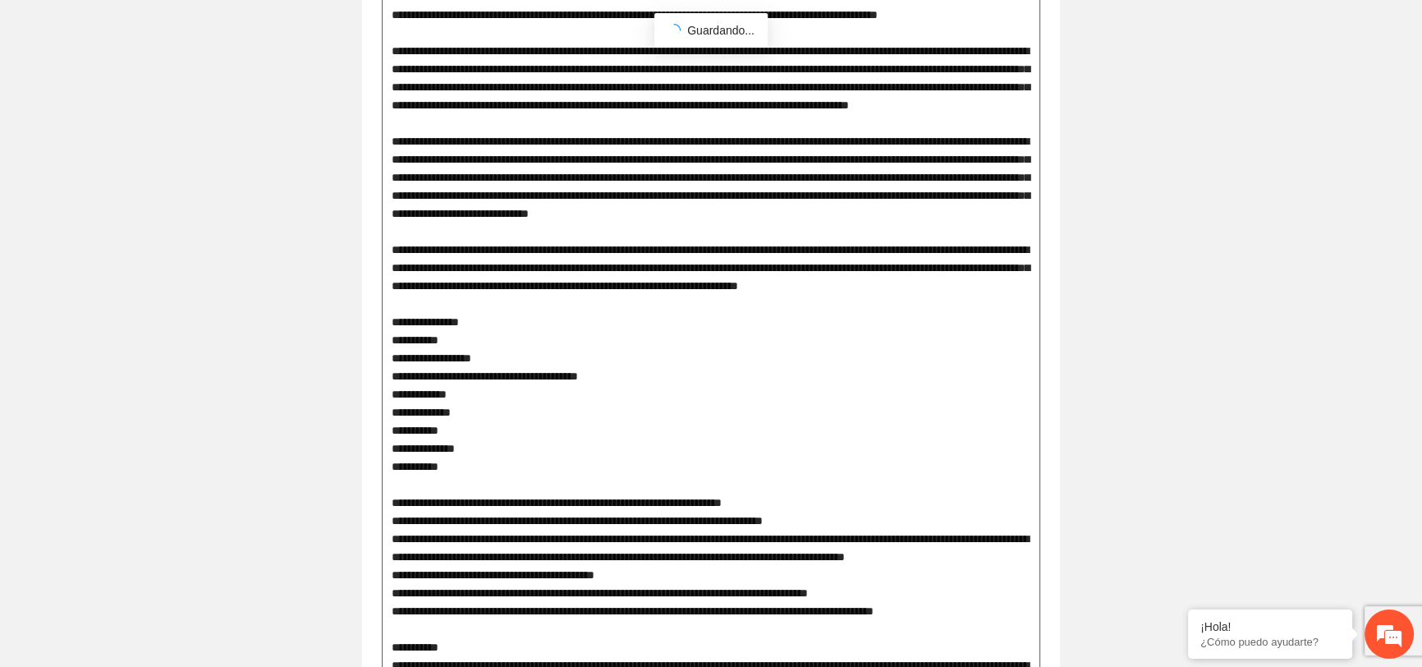
drag, startPoint x: 538, startPoint y: 383, endPoint x: 998, endPoint y: 403, distance: 461.1
click at [998, 402] on textarea at bounding box center [711, 241] width 659 height 1670
click at [998, 404] on textarea at bounding box center [711, 241] width 659 height 1670
drag, startPoint x: 560, startPoint y: 353, endPoint x: 787, endPoint y: 365, distance: 227.7
click at [787, 365] on textarea at bounding box center [711, 241] width 659 height 1670
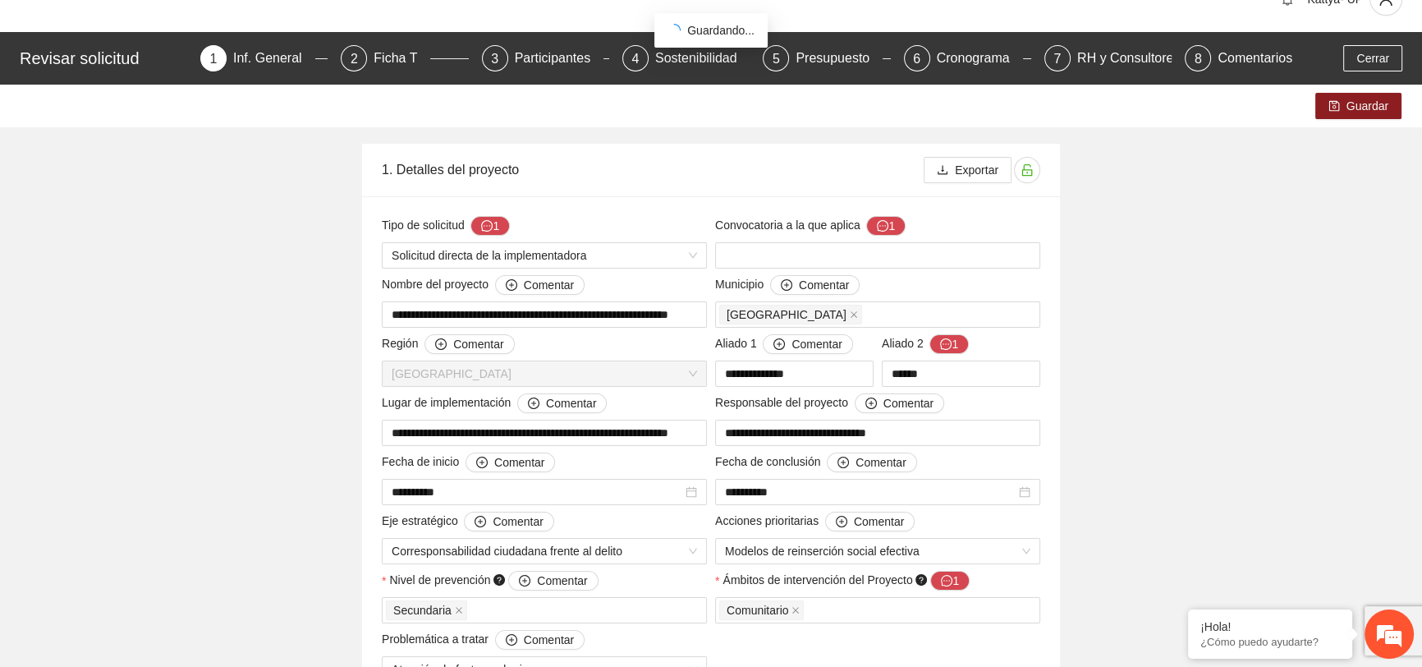
scroll to position [0, 0]
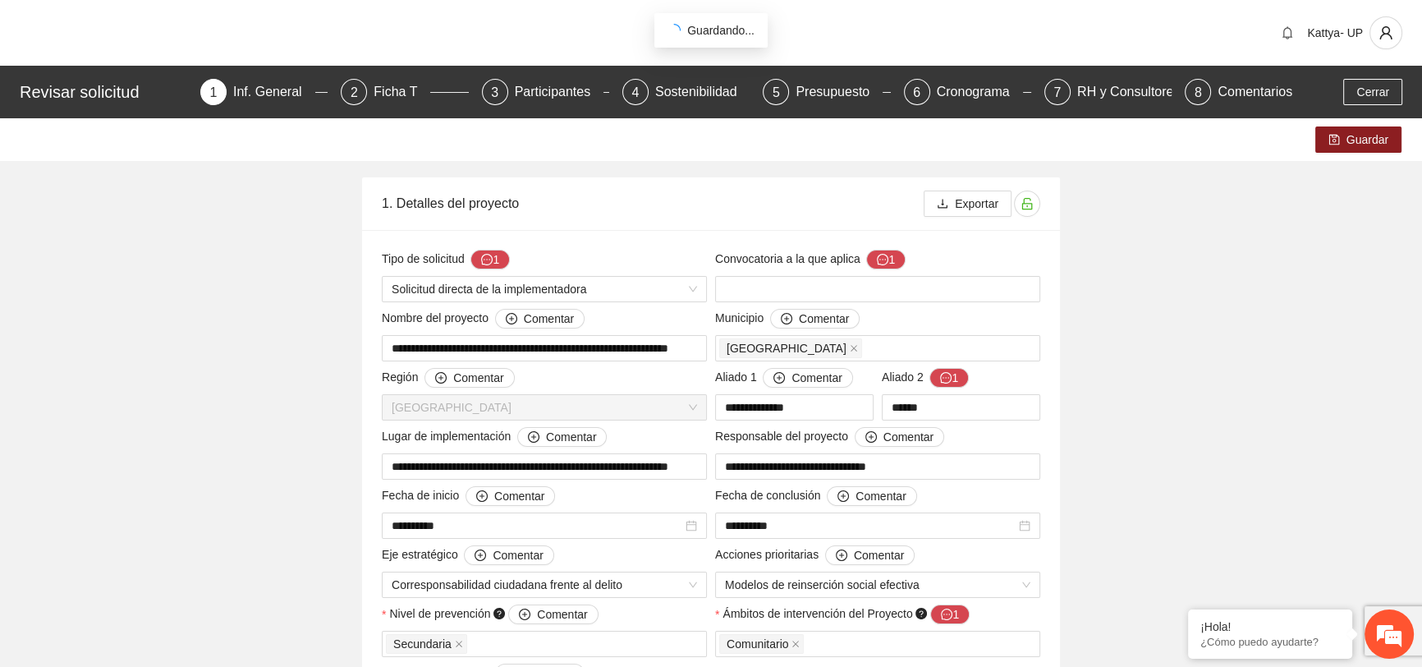
drag, startPoint x: 389, startPoint y: 90, endPoint x: 395, endPoint y: 106, distance: 17.4
click at [389, 90] on div "Ficha T" at bounding box center [402, 92] width 57 height 26
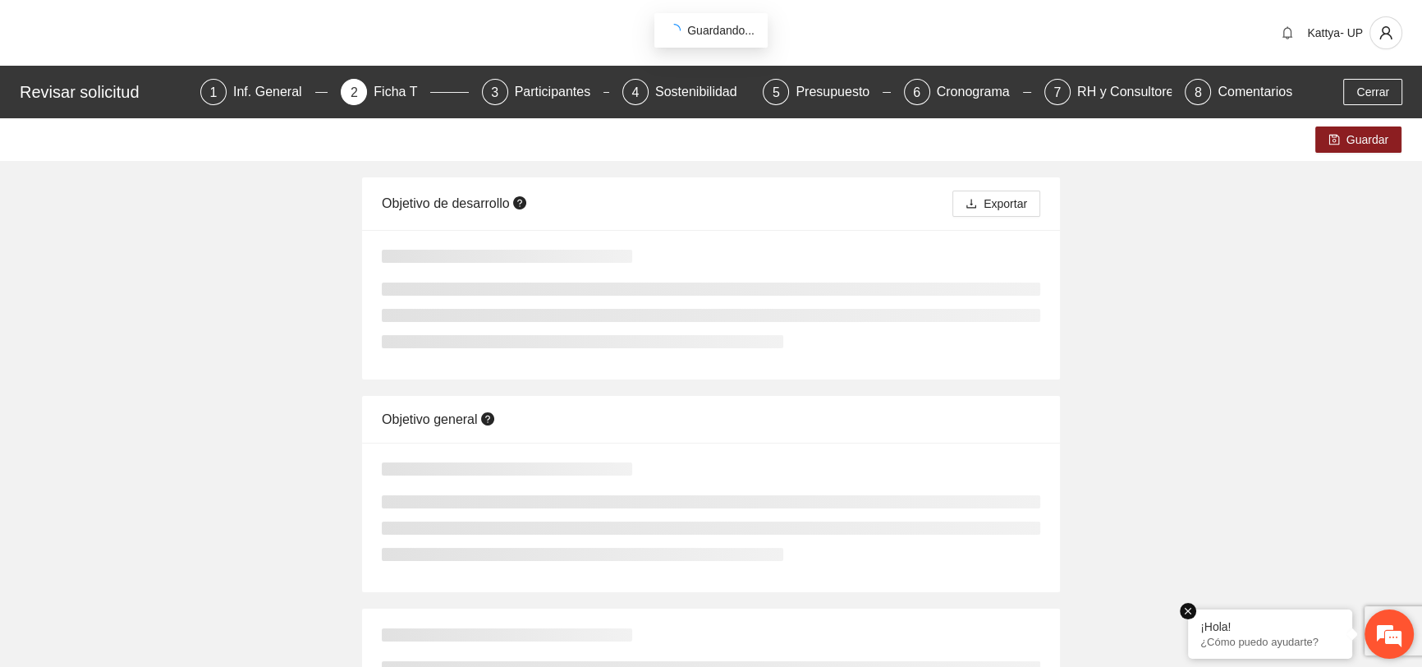
click at [1194, 612] on em at bounding box center [1188, 611] width 16 height 16
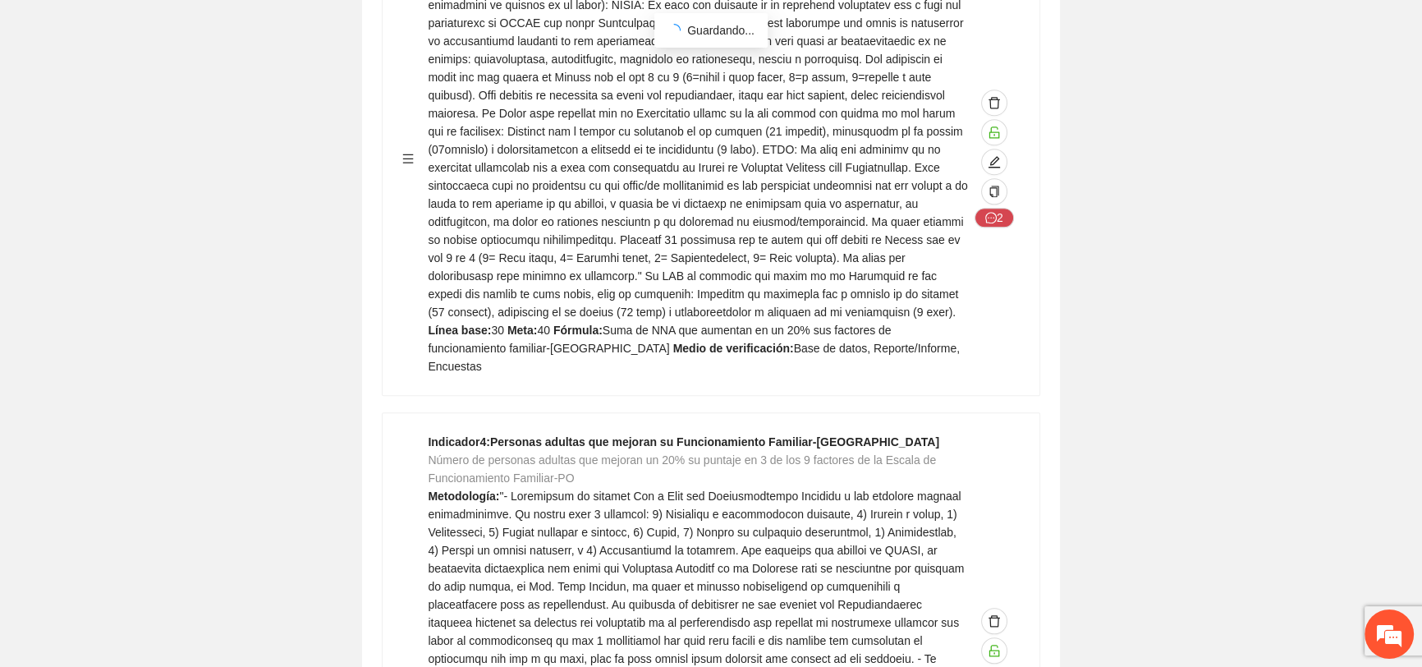
scroll to position [2389, 0]
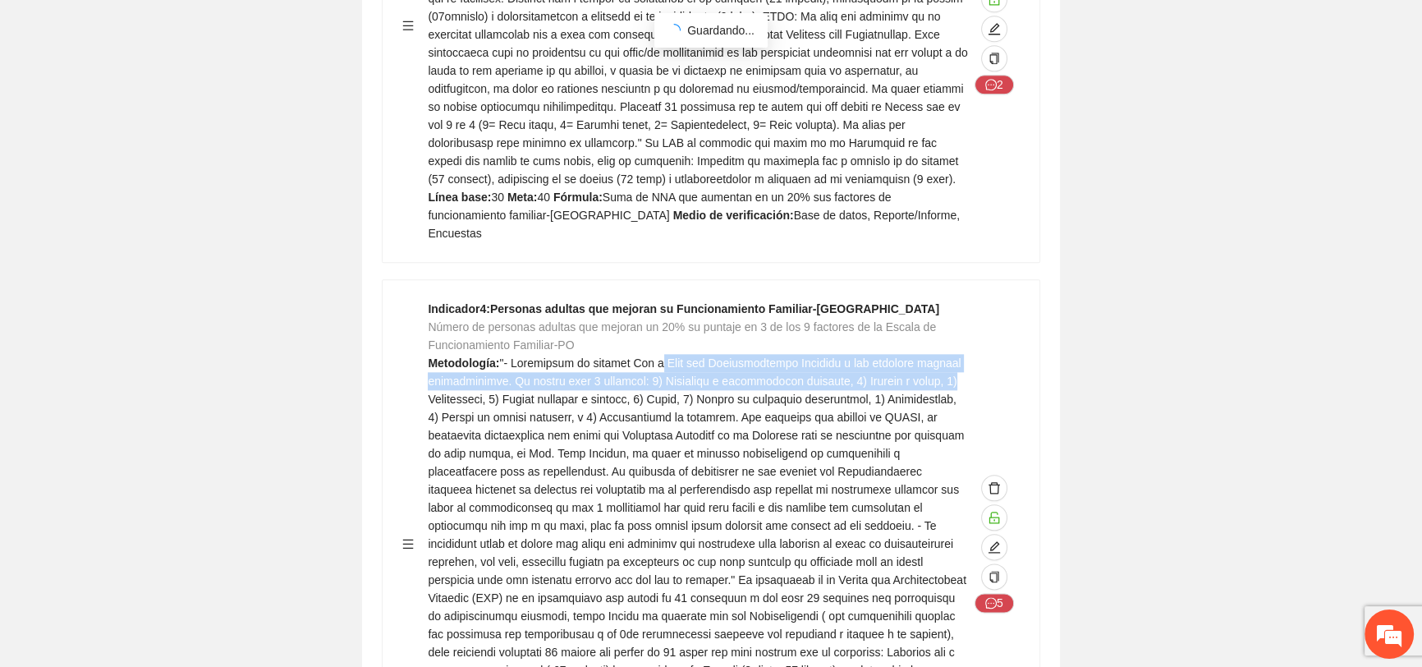
drag, startPoint x: 647, startPoint y: 266, endPoint x: 950, endPoint y: 274, distance: 303.1
click at [950, 300] on div "Indicador 4 : Personas adultas que mejoran su Funcionamiento Familiar-[GEOGRAPH…" at bounding box center [698, 544] width 540 height 488
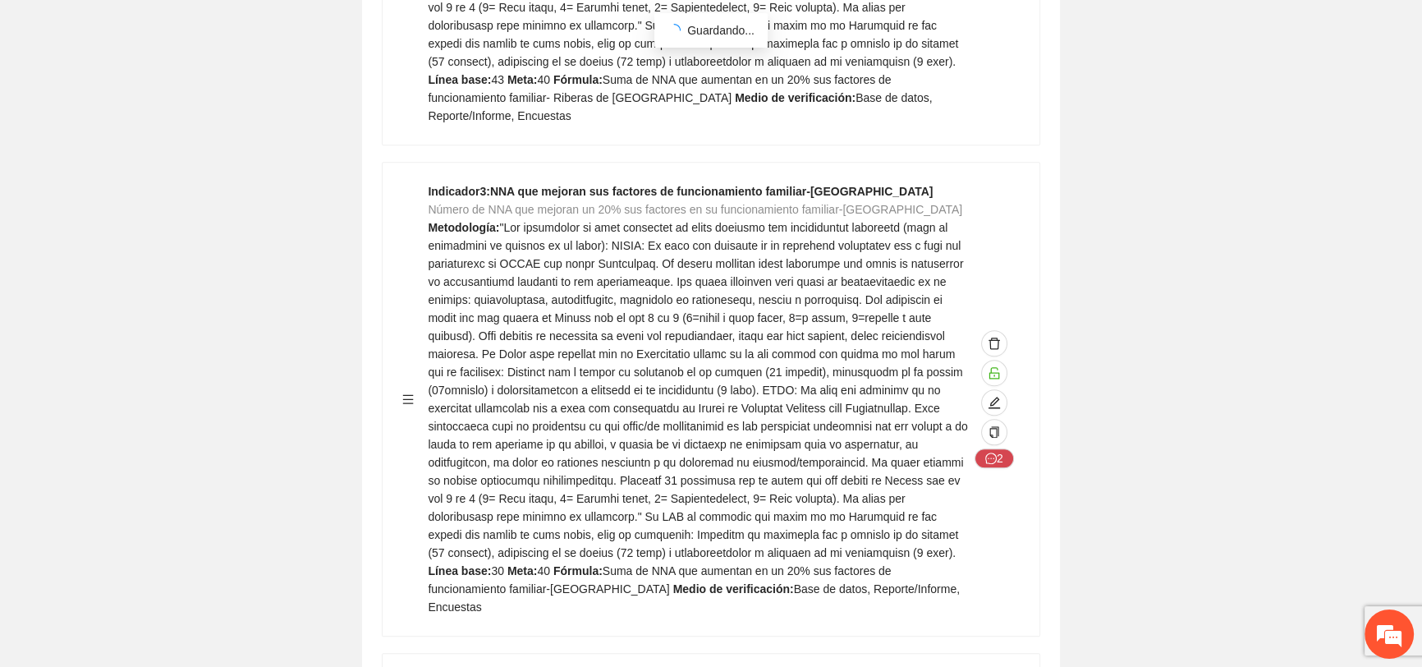
scroll to position [0, 0]
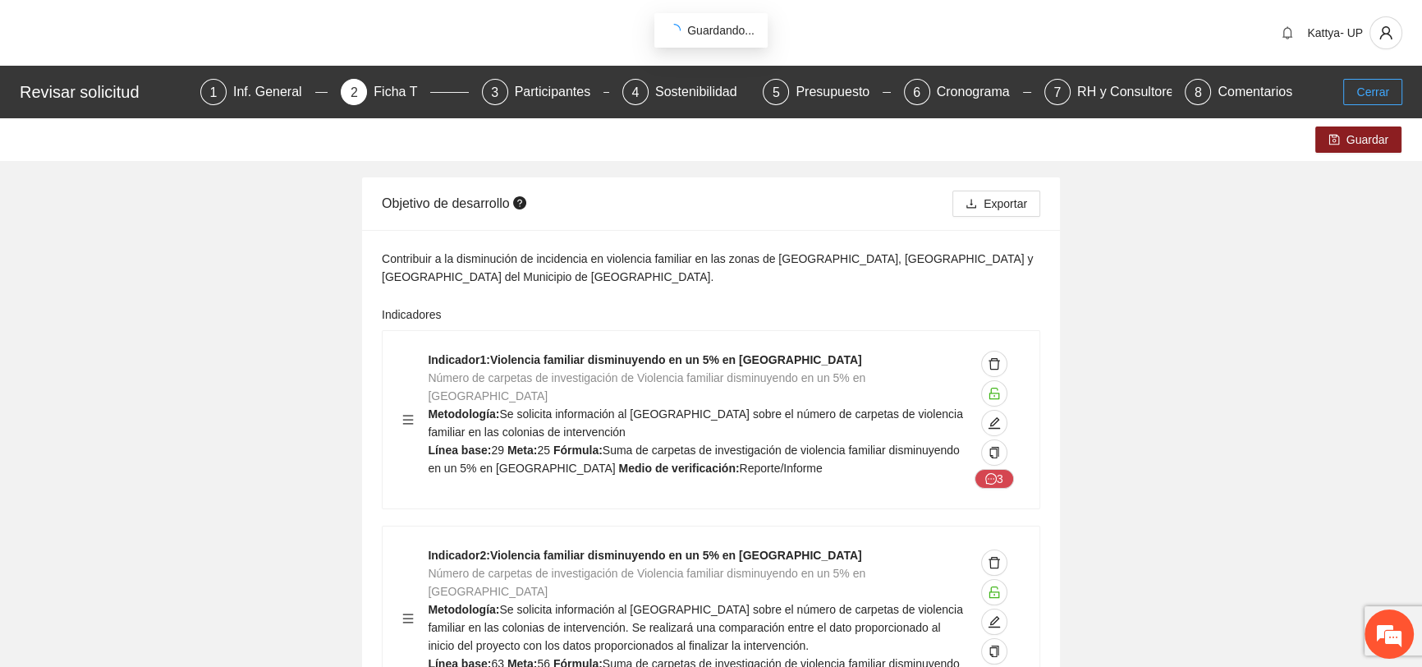
click at [1362, 94] on span "Cerrar" at bounding box center [1372, 92] width 33 height 18
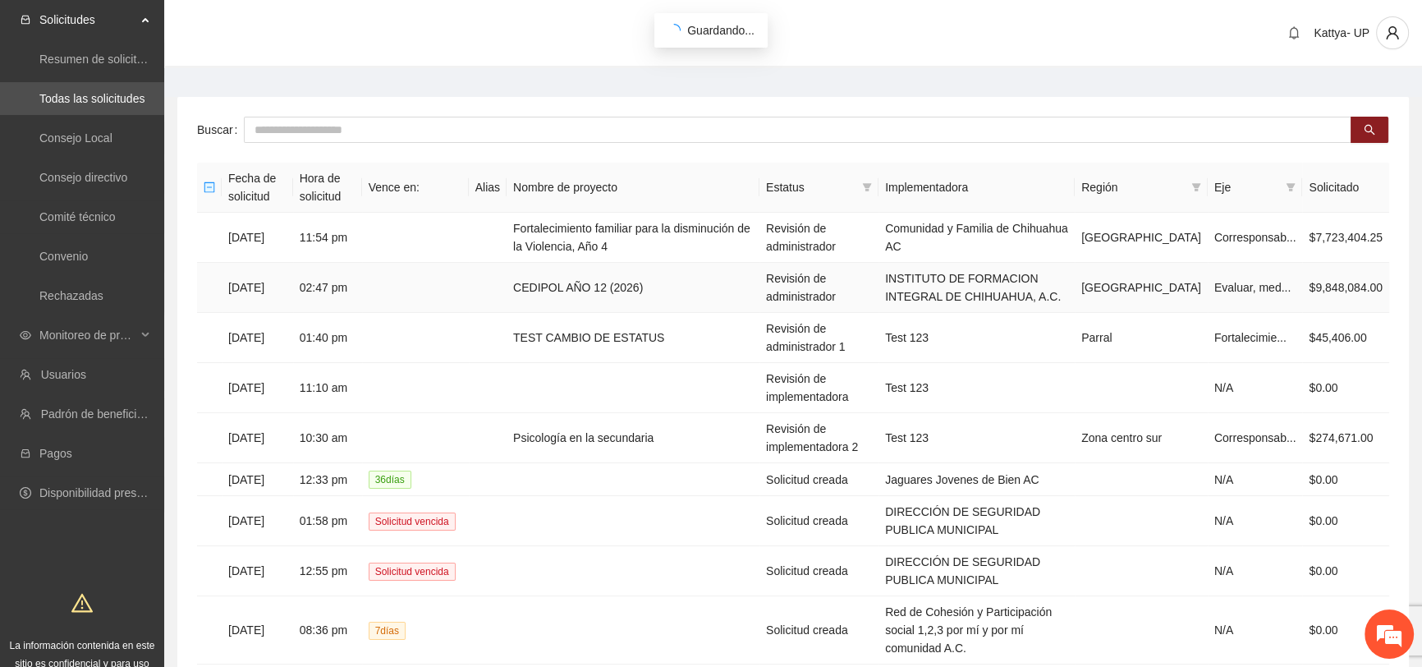
click at [677, 282] on td "CEDIPOL AÑO 12 (2026)" at bounding box center [633, 288] width 253 height 50
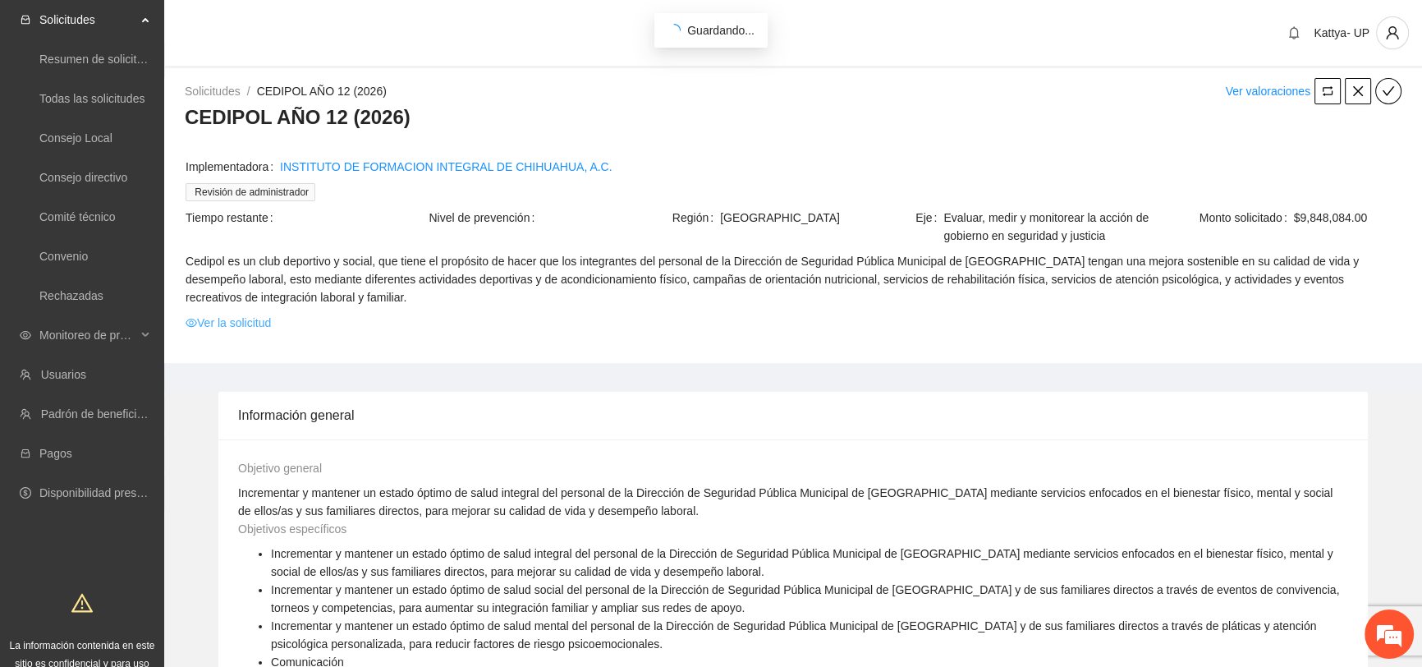
click at [204, 323] on link "Ver la solicitud" at bounding box center [228, 323] width 85 height 18
